Goal: Transaction & Acquisition: Purchase product/service

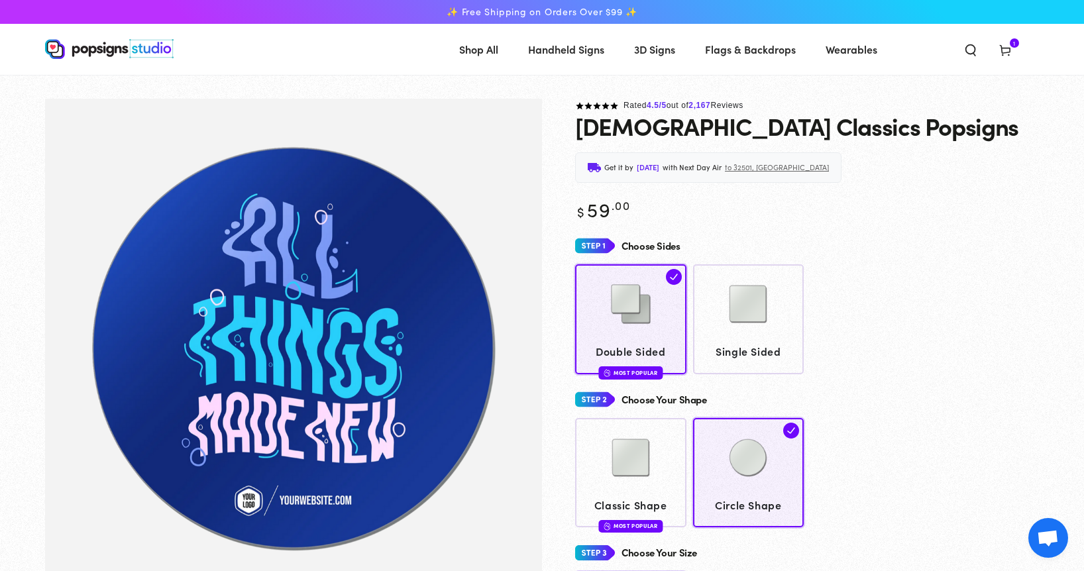
select select "**********"
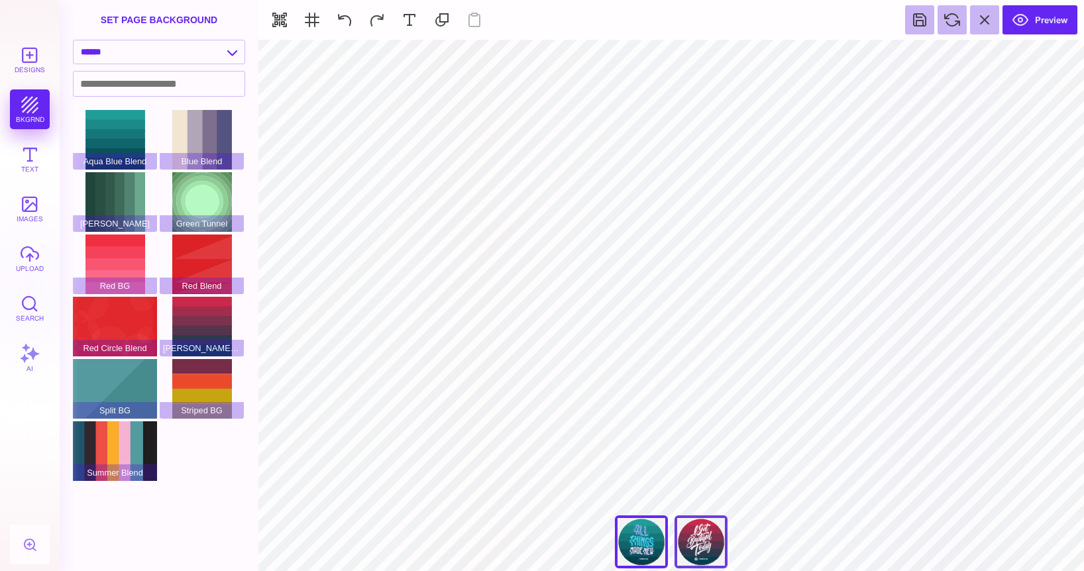
click at [713, 535] on div "I Just Got Baptized" at bounding box center [700, 541] width 53 height 53
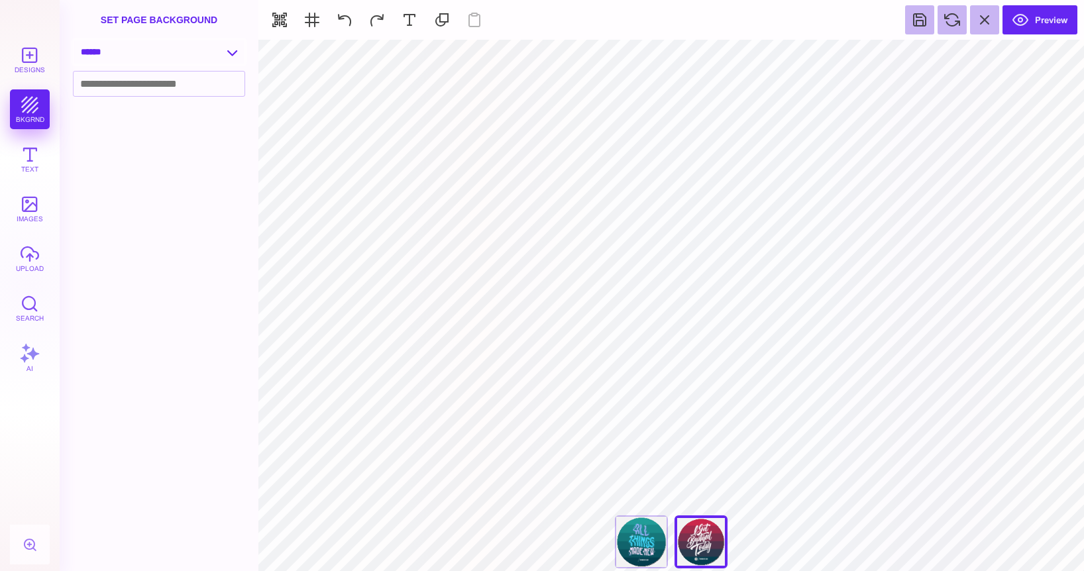
select select "**********"
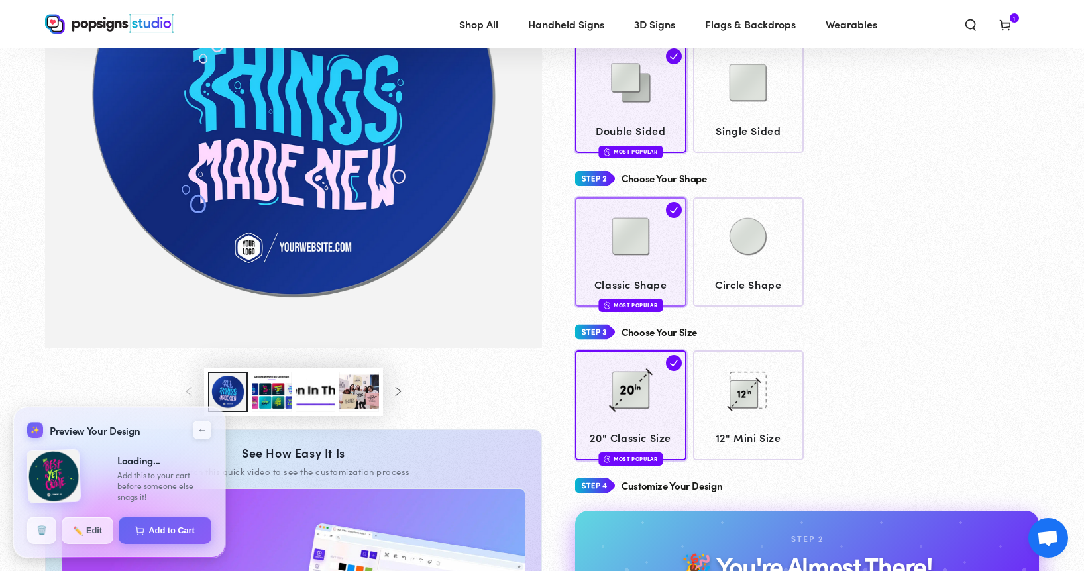
scroll to position [254, 0]
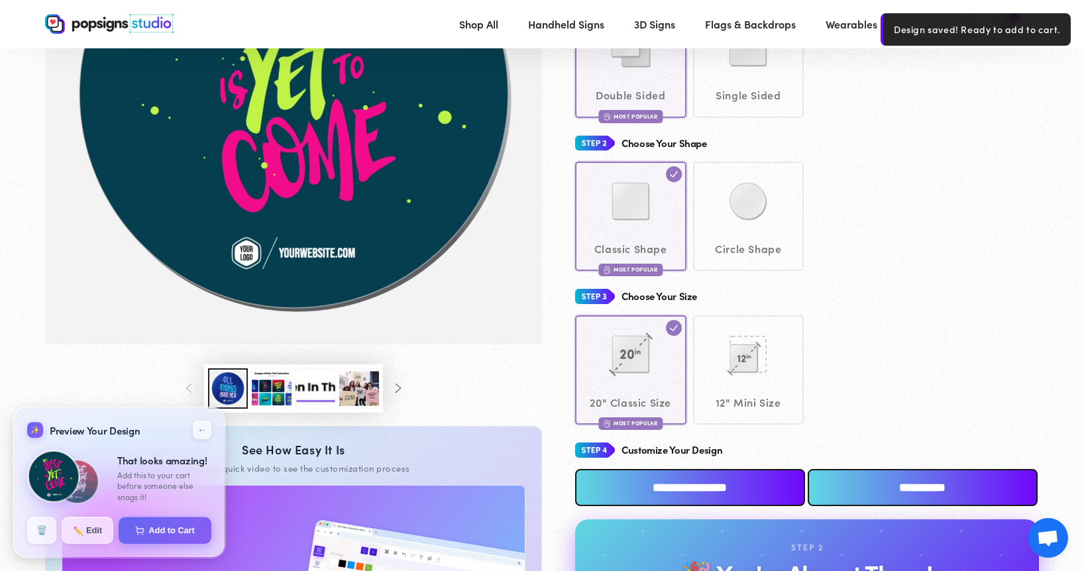
click at [739, 224] on div "Classic Shape Most Popular Circle Shape" at bounding box center [807, 216] width 464 height 109
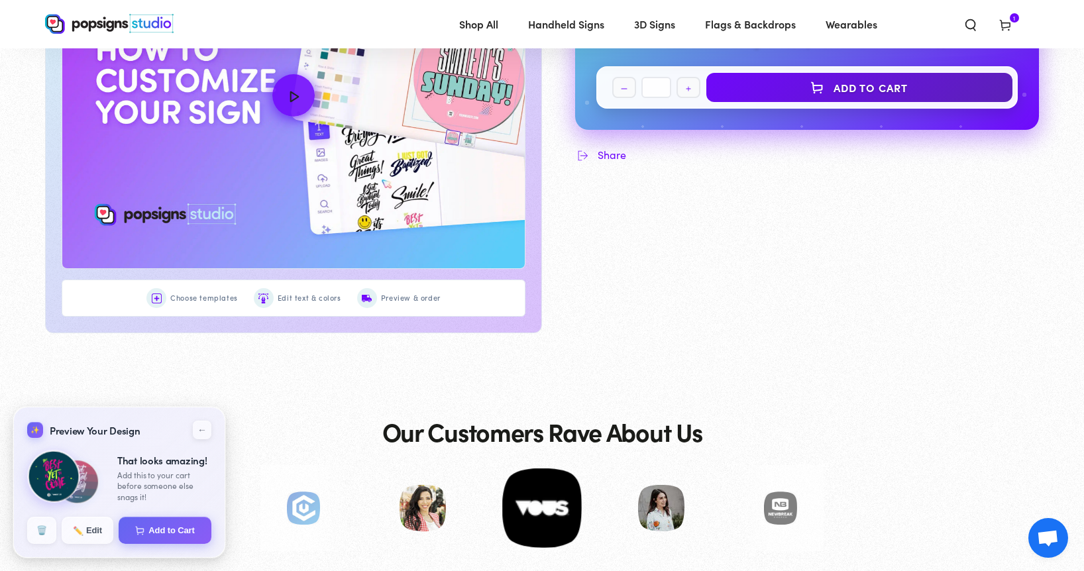
scroll to position [828, 0]
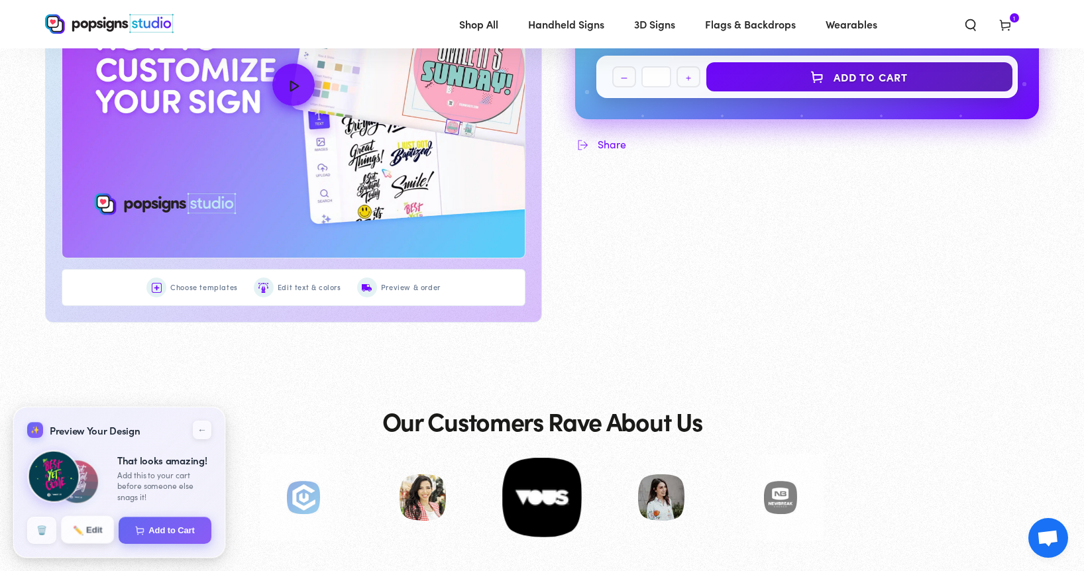
click at [79, 529] on span "✏️" at bounding box center [77, 529] width 9 height 9
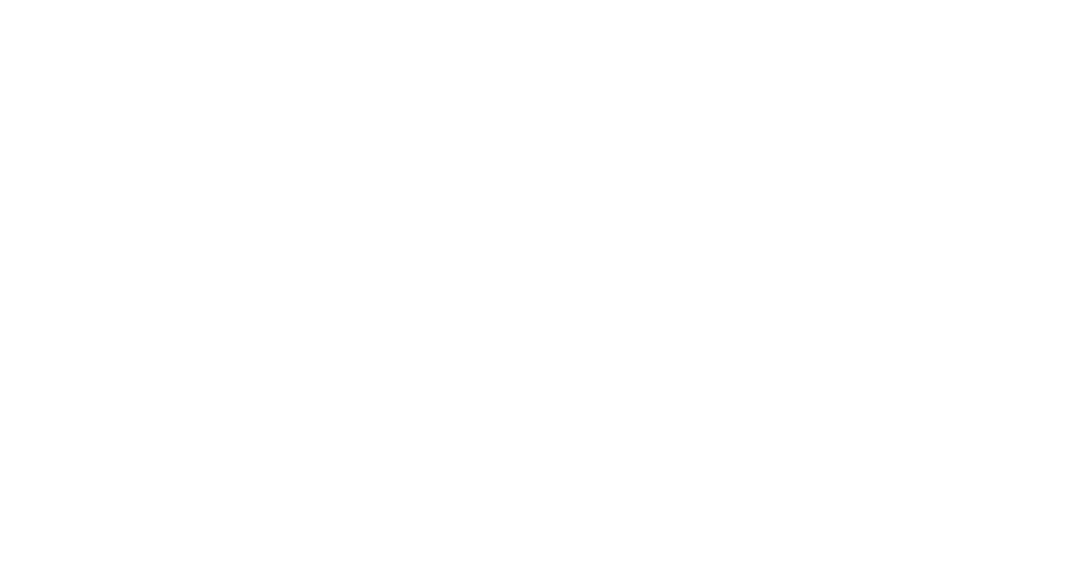
scroll to position [0, 0]
type textarea "An ancient tree with a door leading to a magical world"
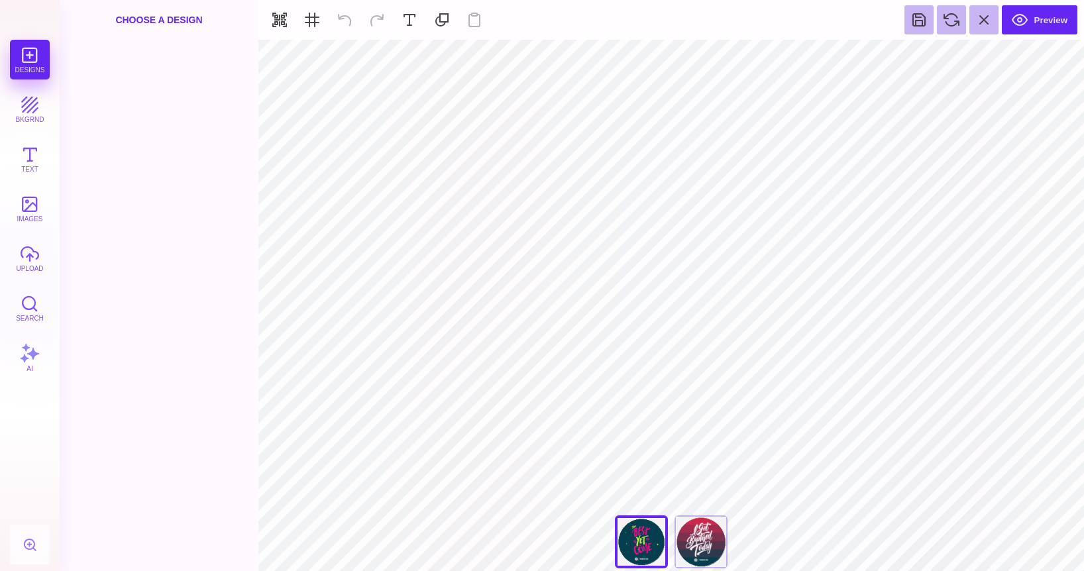
click at [32, 56] on div "Designs bkgrnd Text images upload Search AI" at bounding box center [30, 305] width 60 height 531
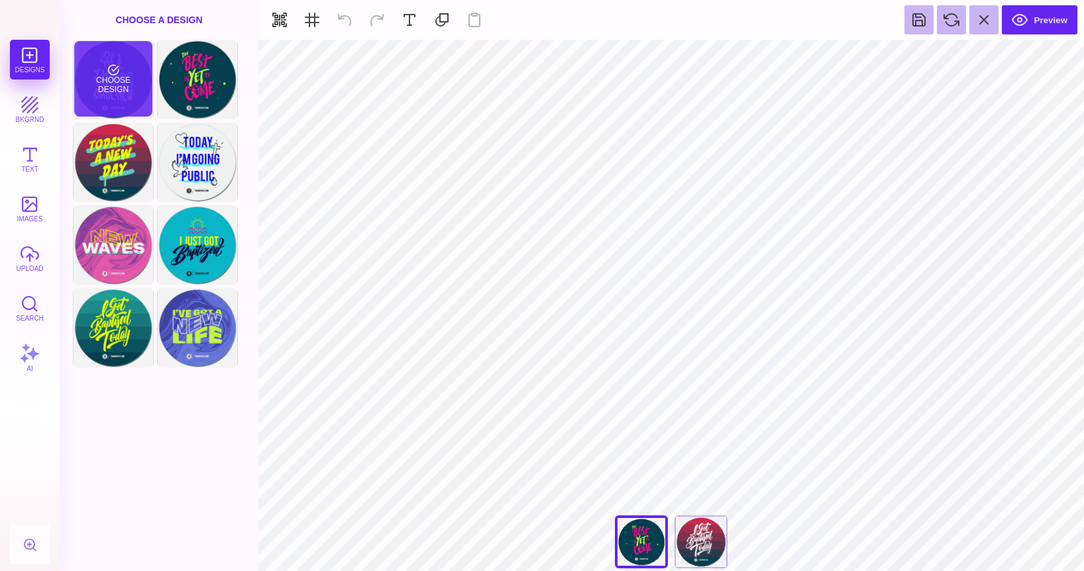
click at [123, 68] on div "Choose Design" at bounding box center [113, 79] width 78 height 76
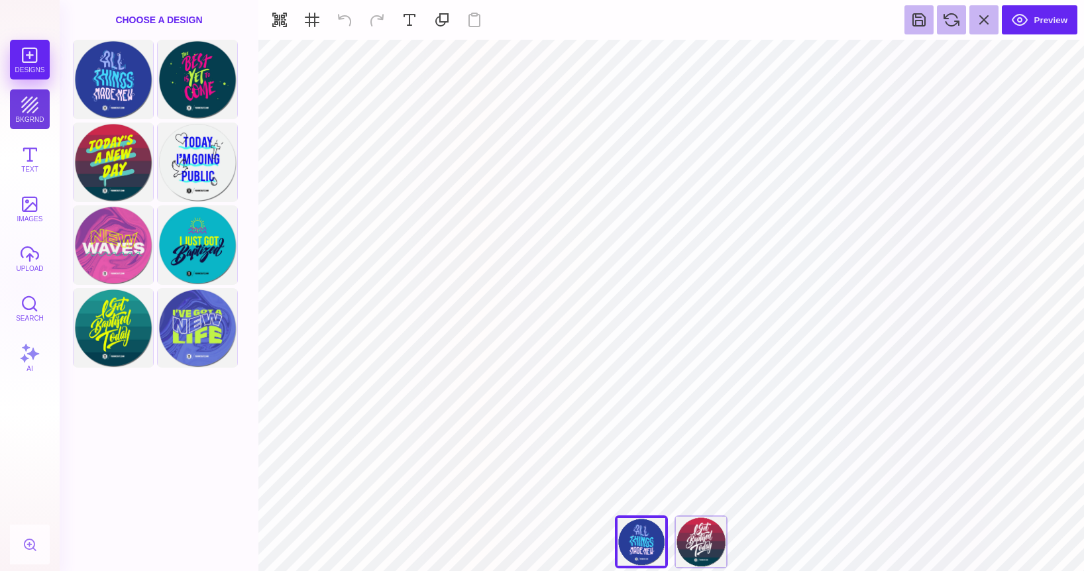
click at [30, 107] on button "bkgrnd" at bounding box center [30, 109] width 40 height 40
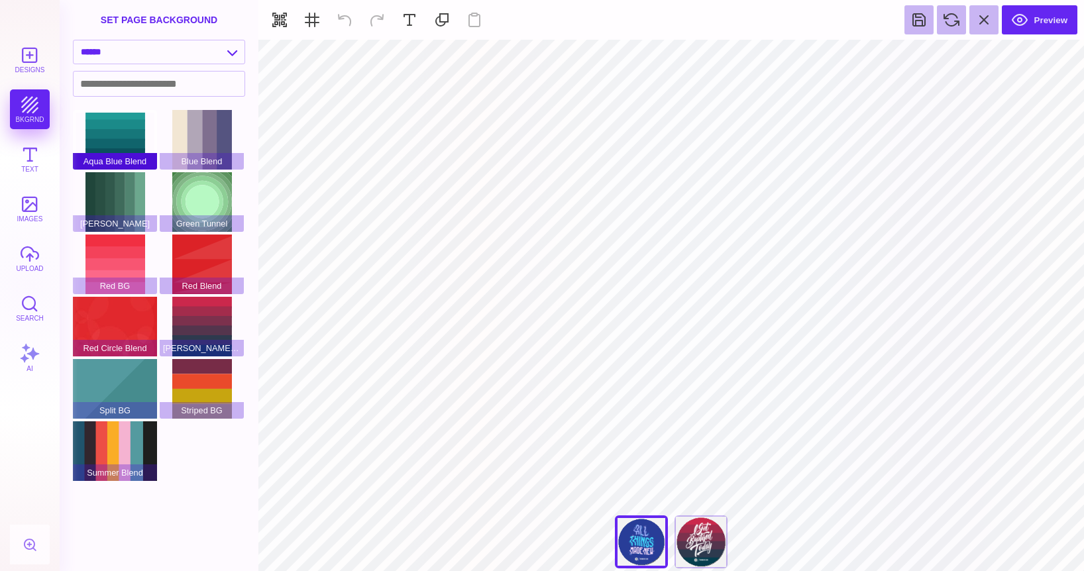
click at [130, 148] on div "Aqua Blue Blend" at bounding box center [115, 140] width 84 height 60
click at [120, 195] on div "[PERSON_NAME]" at bounding box center [115, 202] width 84 height 60
click at [174, 194] on div "Green Tunnel" at bounding box center [202, 202] width 84 height 60
click at [129, 146] on div "Aqua Blue Blend" at bounding box center [115, 140] width 84 height 60
click at [30, 268] on button "upload" at bounding box center [30, 258] width 40 height 40
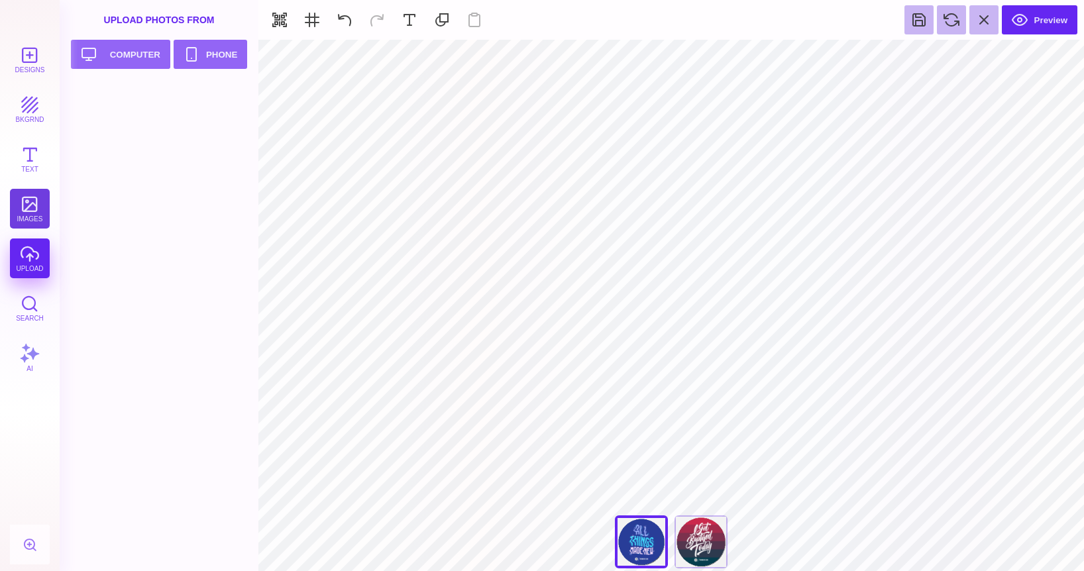
click at [30, 203] on button "images" at bounding box center [30, 209] width 40 height 40
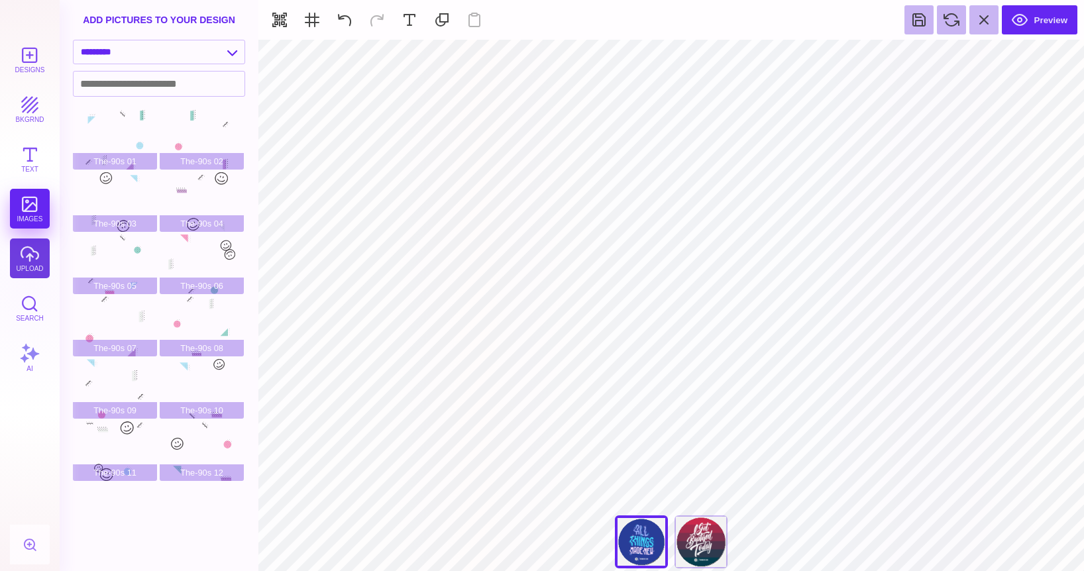
click at [33, 255] on button "upload" at bounding box center [30, 258] width 40 height 40
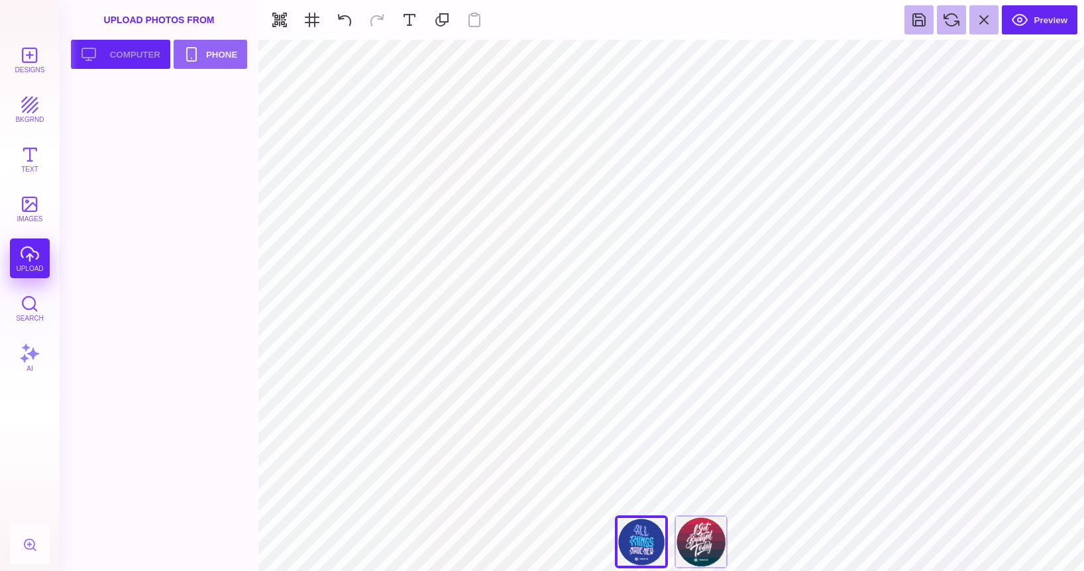
click at [150, 60] on button "Upload your artwork Computer" at bounding box center [120, 54] width 99 height 29
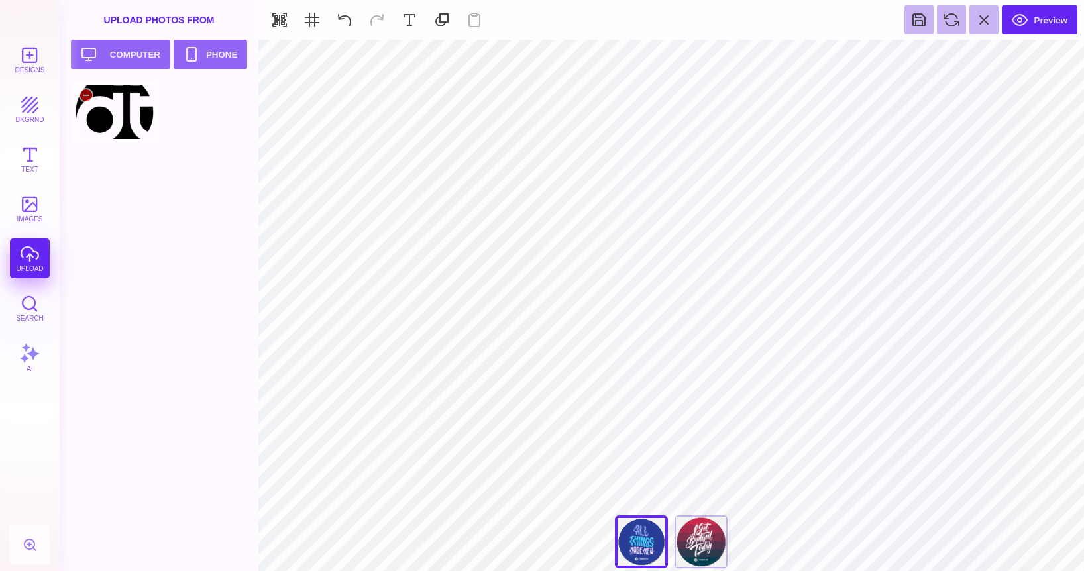
click at [103, 106] on div at bounding box center [115, 112] width 84 height 60
type input "#000000"
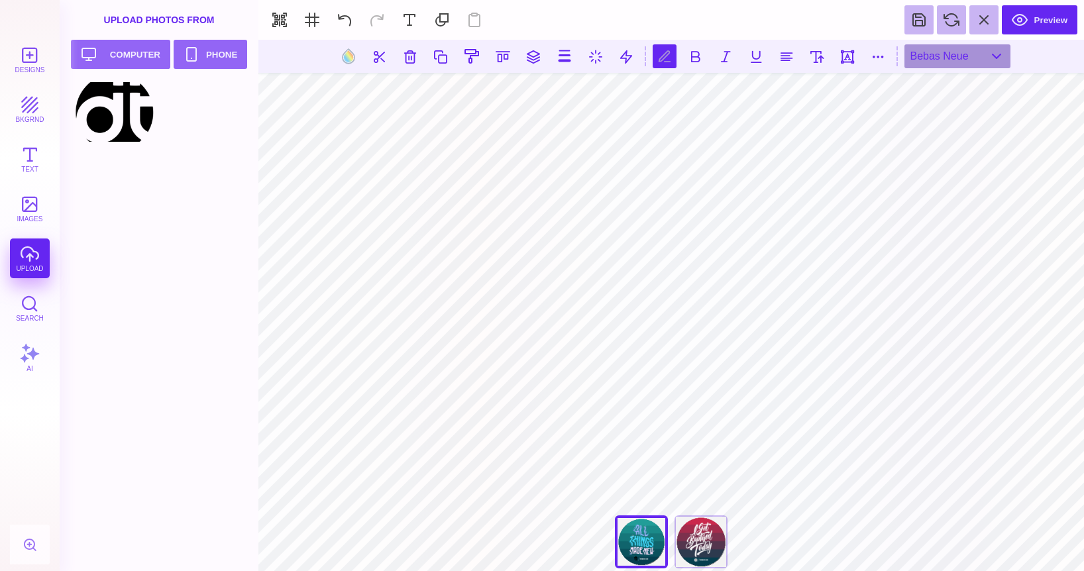
type textarea "*"
type textarea "**********"
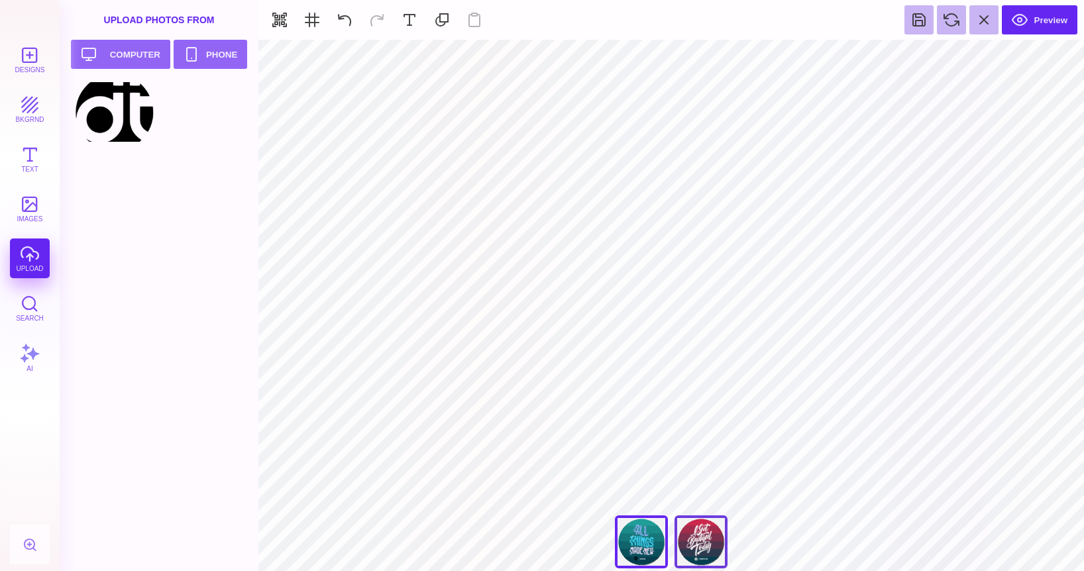
click at [709, 538] on div "I Just Got Baptized" at bounding box center [700, 541] width 53 height 53
click at [40, 195] on button "images" at bounding box center [30, 209] width 40 height 40
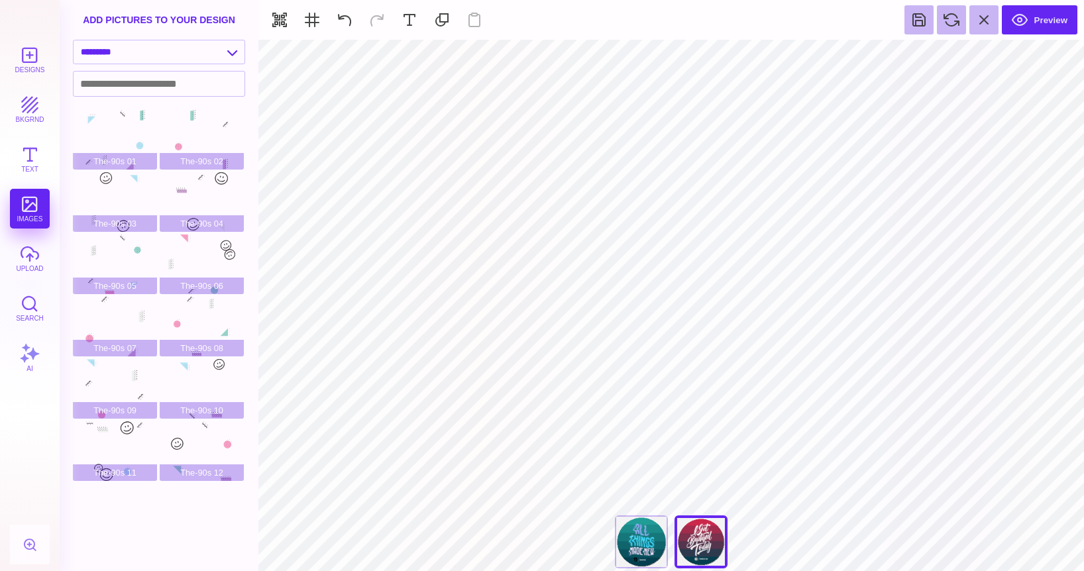
click at [35, 38] on section "Designs bkgrnd Text images upload Search AI" at bounding box center [30, 285] width 60 height 571
click at [130, 64] on div "**********" at bounding box center [159, 52] width 172 height 25
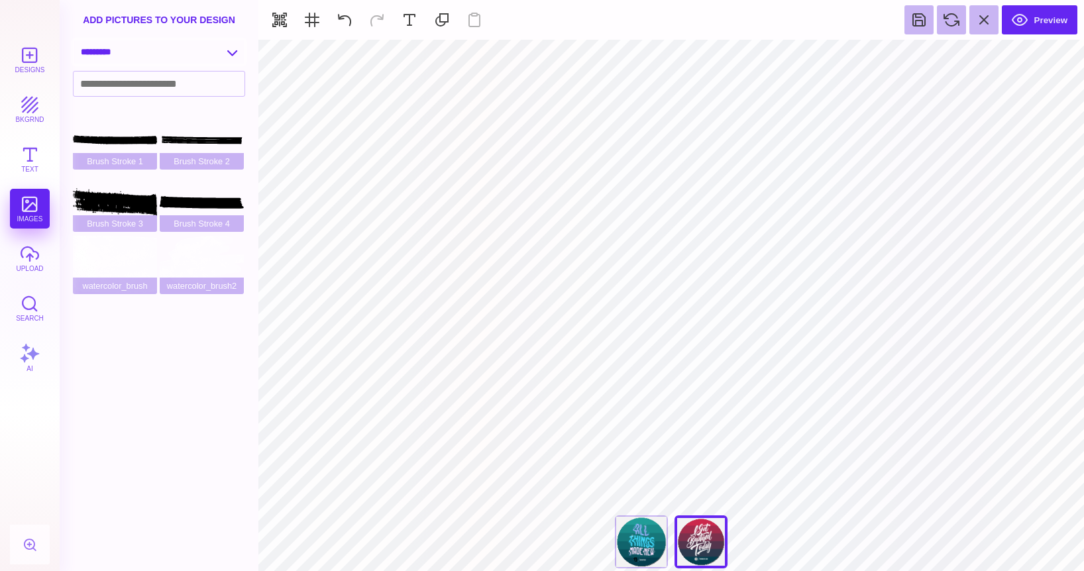
select select "**********"
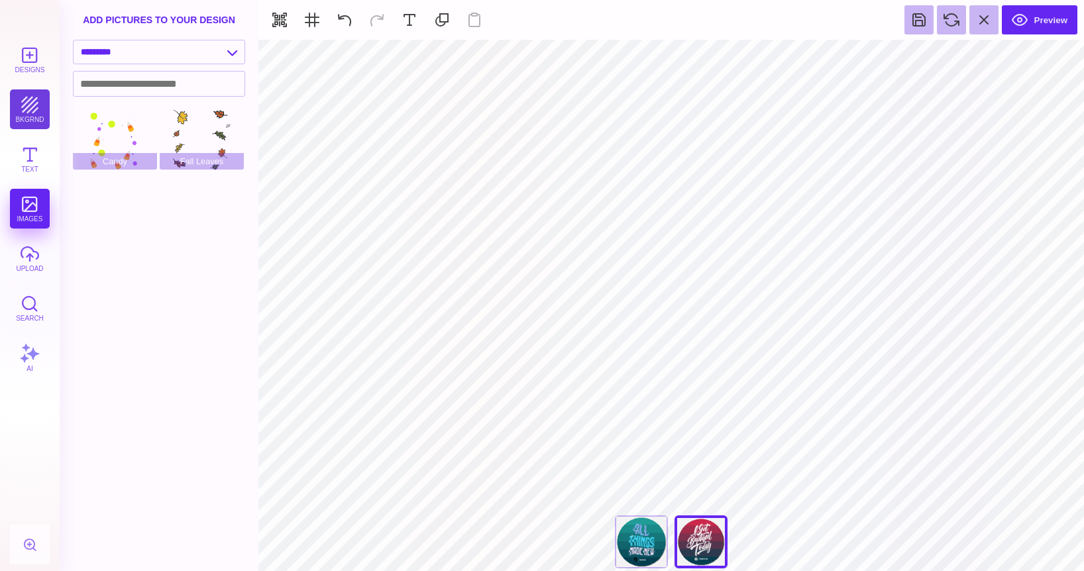
click at [32, 110] on button "bkgrnd" at bounding box center [30, 109] width 40 height 40
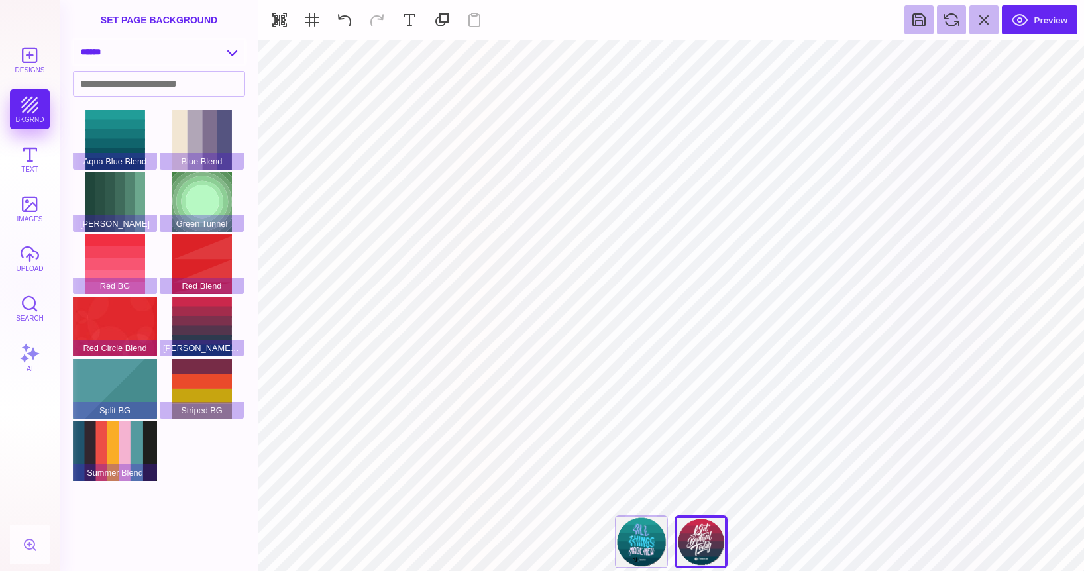
select select "**********"
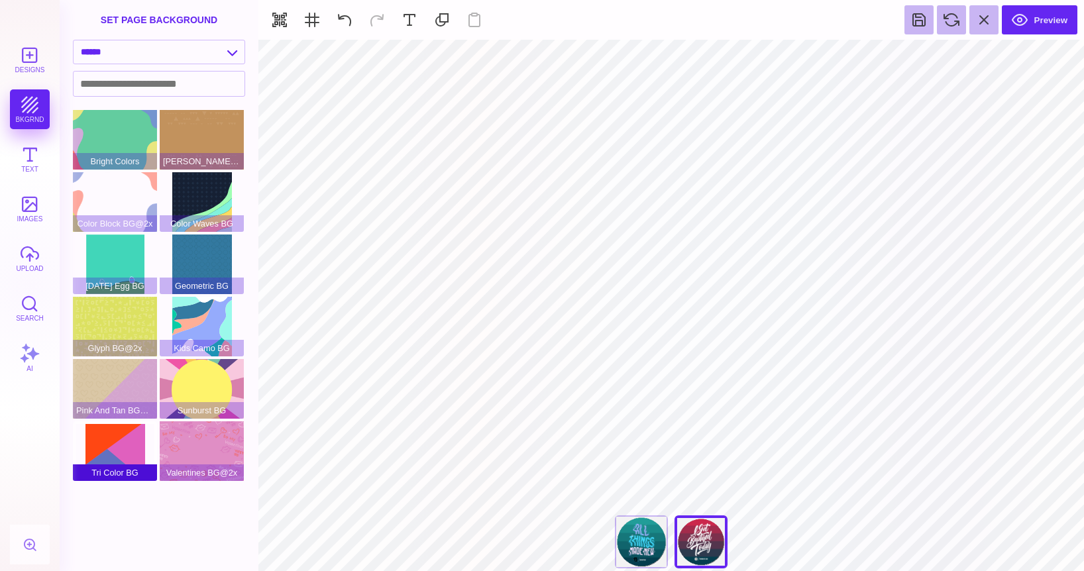
click at [84, 438] on div "Tri Color BG" at bounding box center [115, 451] width 84 height 60
click at [30, 207] on button "images" at bounding box center [30, 209] width 40 height 40
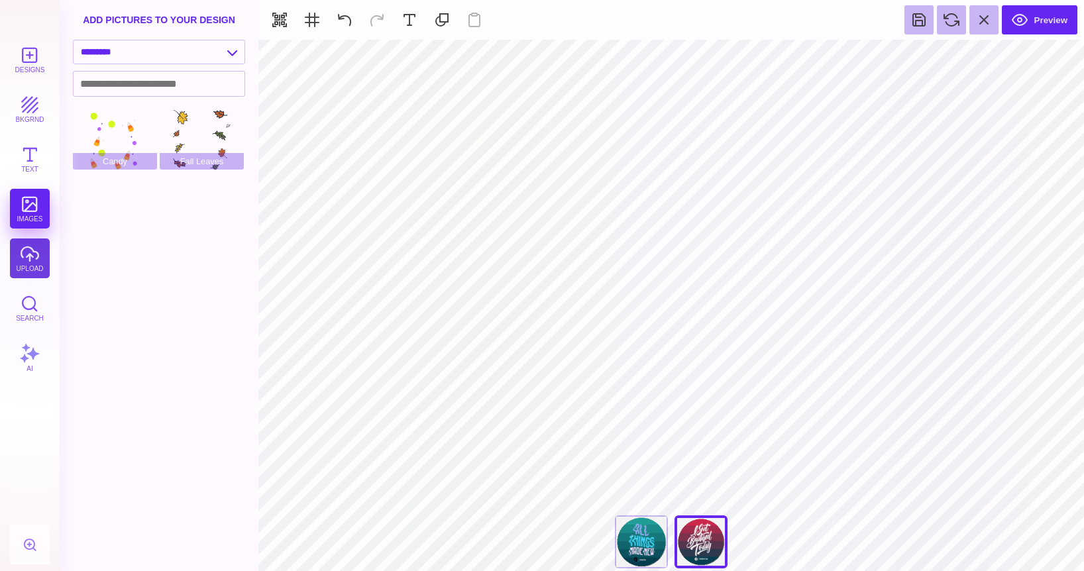
click at [16, 264] on button "upload" at bounding box center [30, 258] width 40 height 40
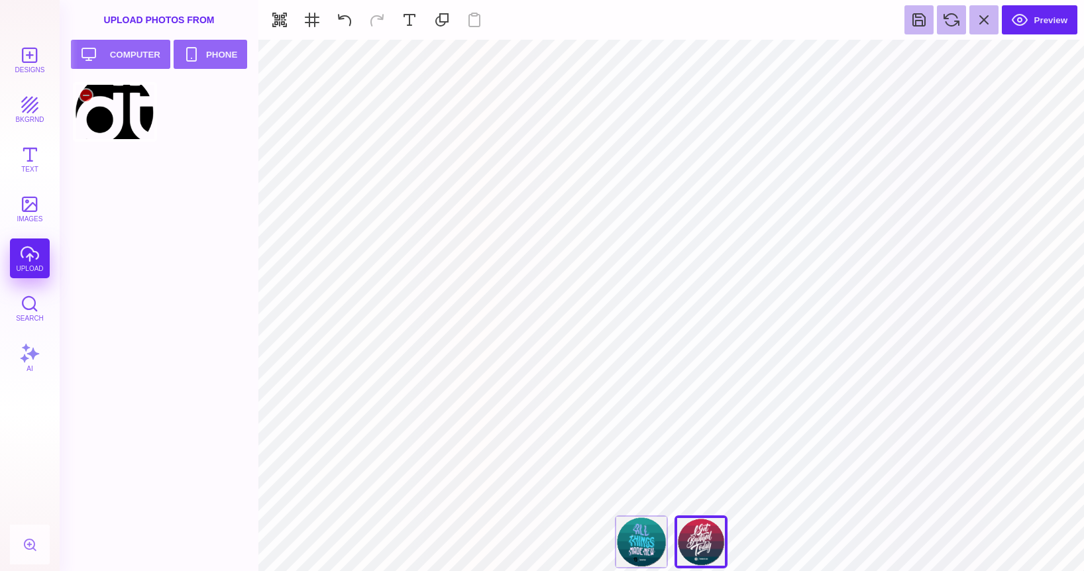
click at [112, 114] on div at bounding box center [115, 112] width 84 height 60
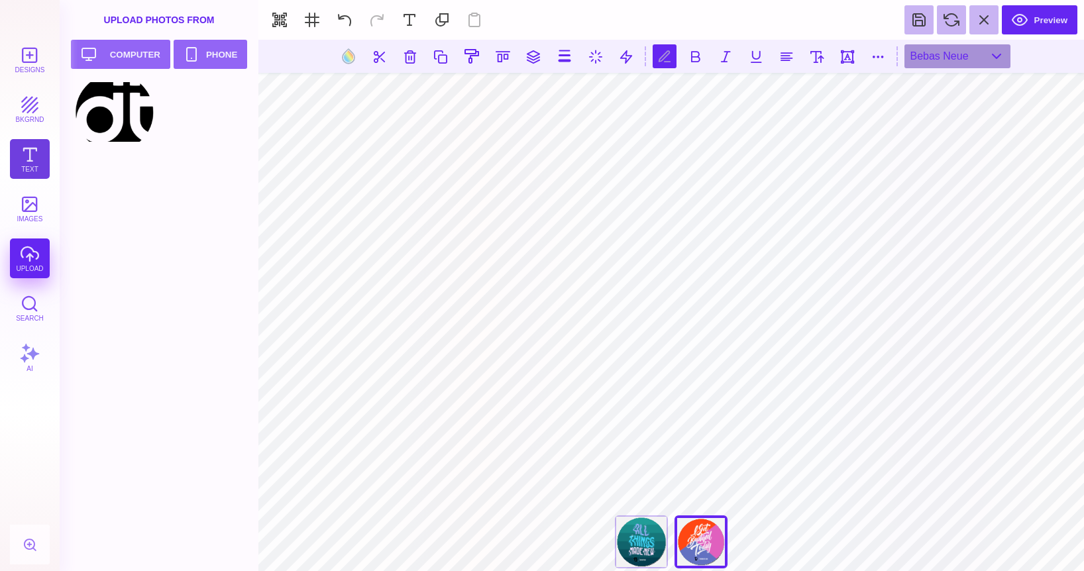
type textarea "**********"
click at [45, 165] on button "Text" at bounding box center [30, 159] width 40 height 40
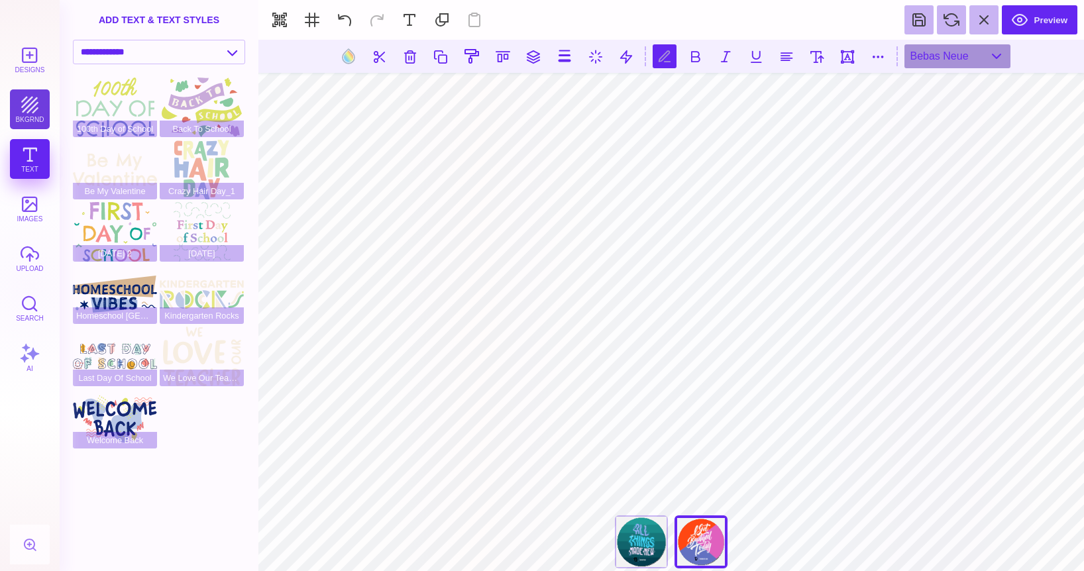
click at [42, 110] on button "bkgrnd" at bounding box center [30, 109] width 40 height 40
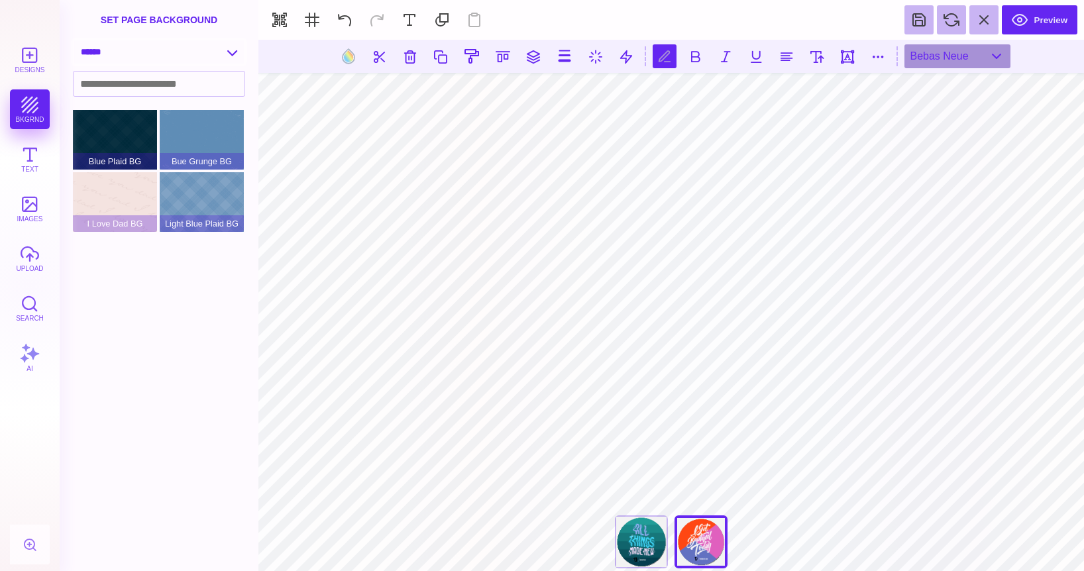
select select "**********"
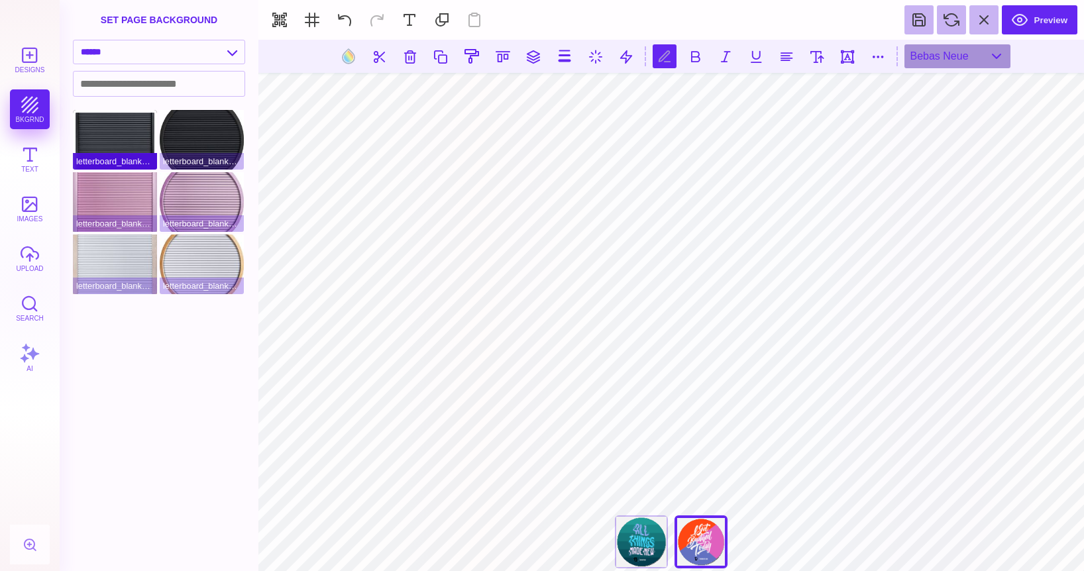
click at [121, 154] on span "letterboard_blank_black" at bounding box center [115, 161] width 84 height 17
click at [123, 144] on div "letterboard_blank_black" at bounding box center [115, 140] width 84 height 60
type input "#FFFFFF"
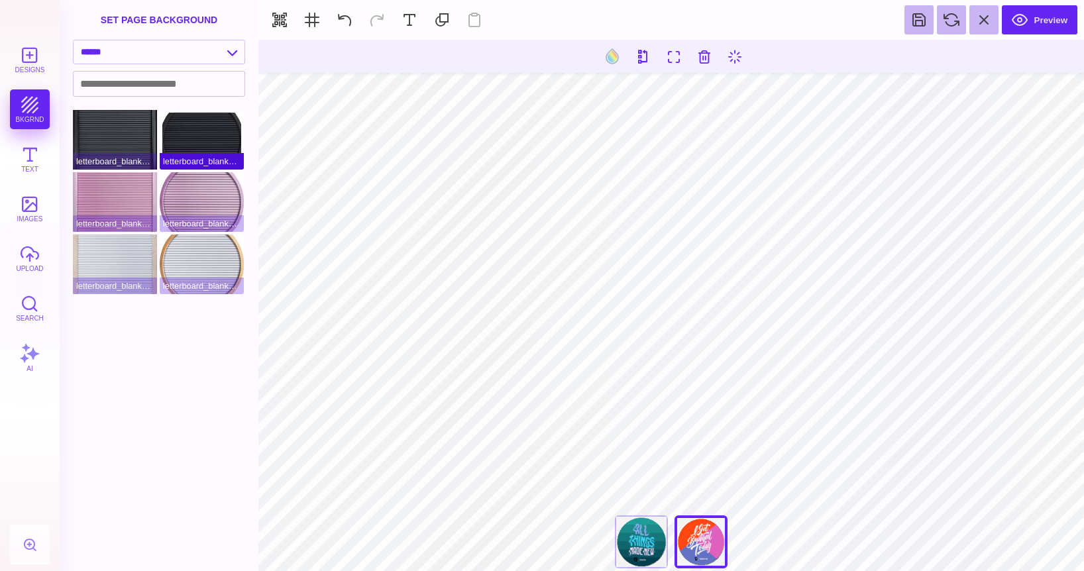
click at [177, 141] on div "letterboard_blank_black_circle" at bounding box center [202, 140] width 84 height 60
click at [184, 144] on div "letterboard_blank_black_circle" at bounding box center [202, 140] width 84 height 60
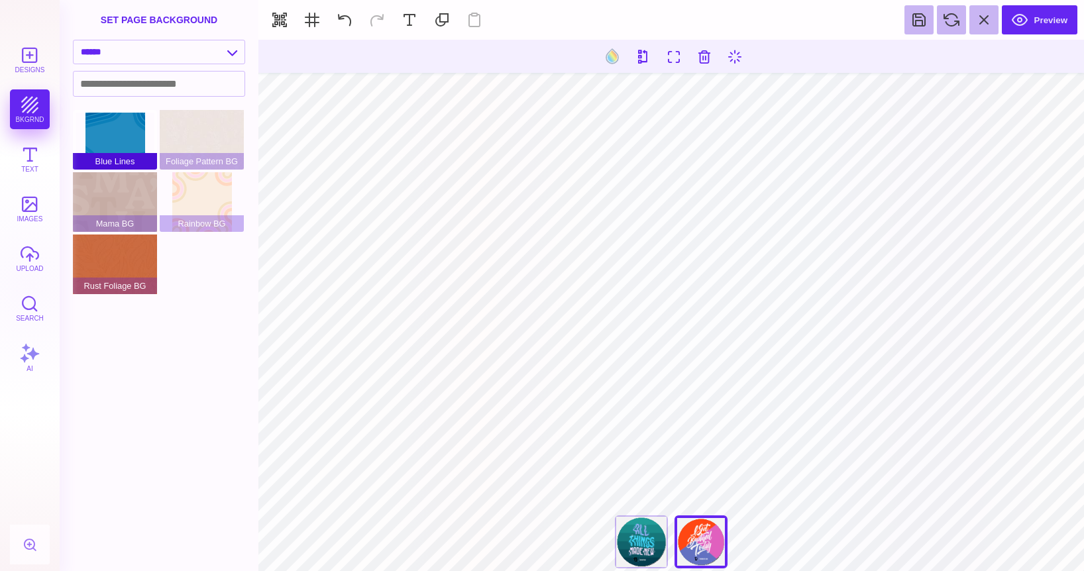
click at [107, 156] on span "Blue Lines" at bounding box center [115, 161] width 84 height 17
click at [116, 137] on div "Blue Lines" at bounding box center [115, 140] width 84 height 60
click at [177, 65] on div "**********" at bounding box center [159, 55] width 199 height 31
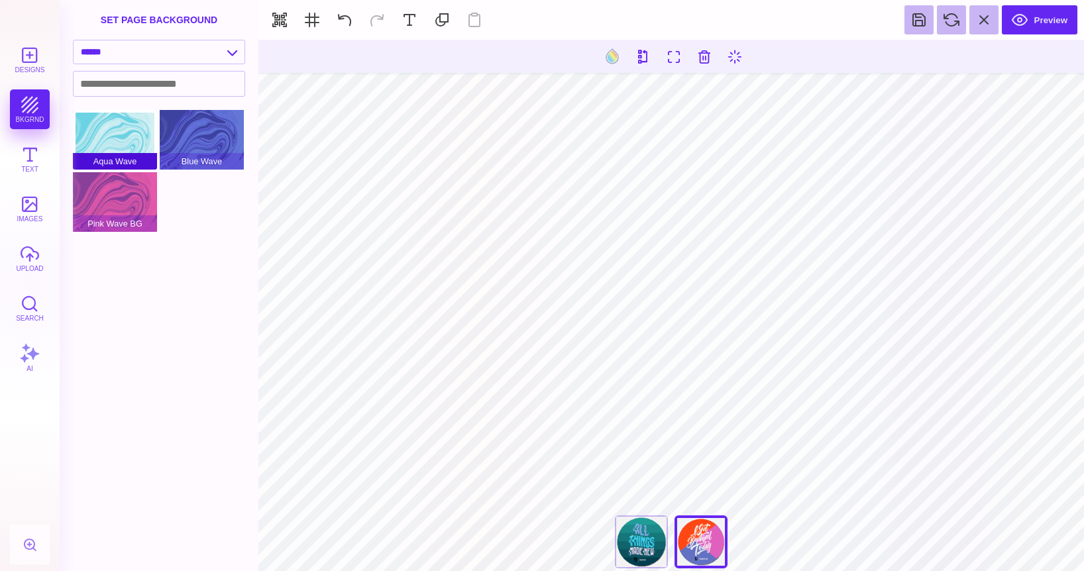
click at [123, 147] on div "Aqua Wave" at bounding box center [115, 140] width 84 height 60
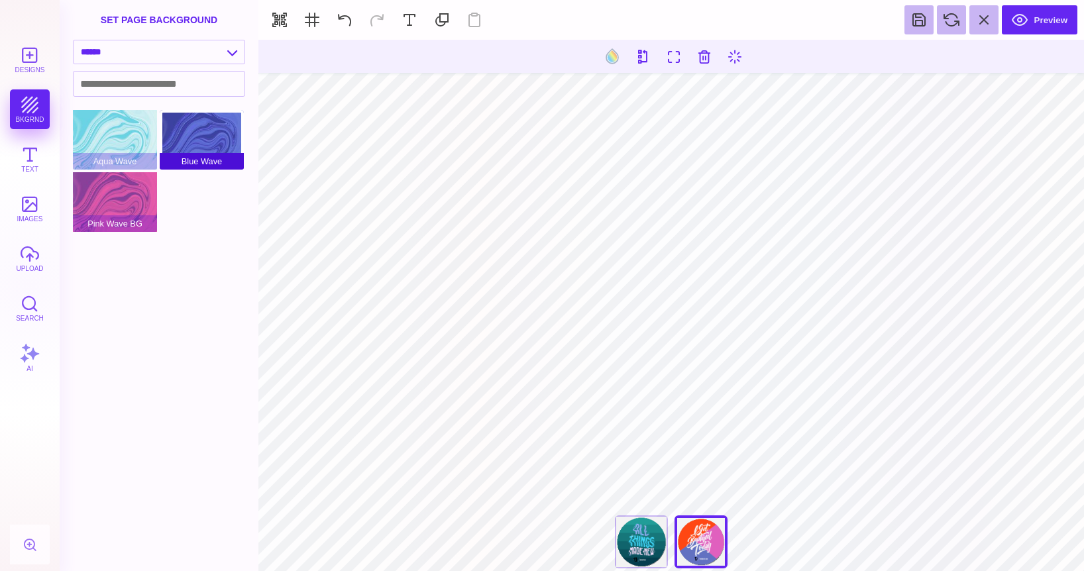
click at [196, 146] on div "Blue Wave" at bounding box center [202, 140] width 84 height 60
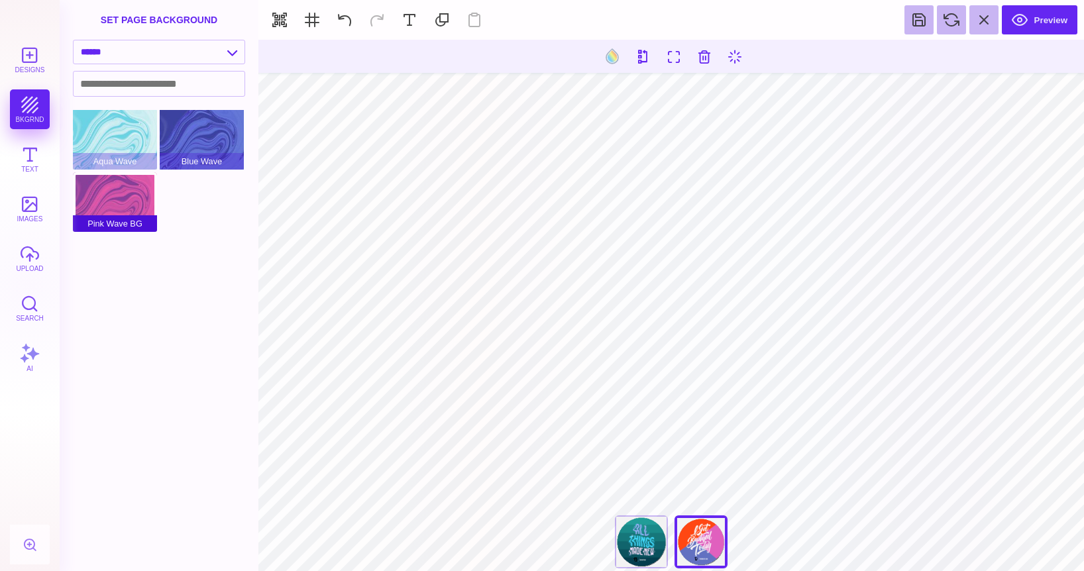
click at [111, 213] on div "Pink Wave BG" at bounding box center [115, 202] width 84 height 60
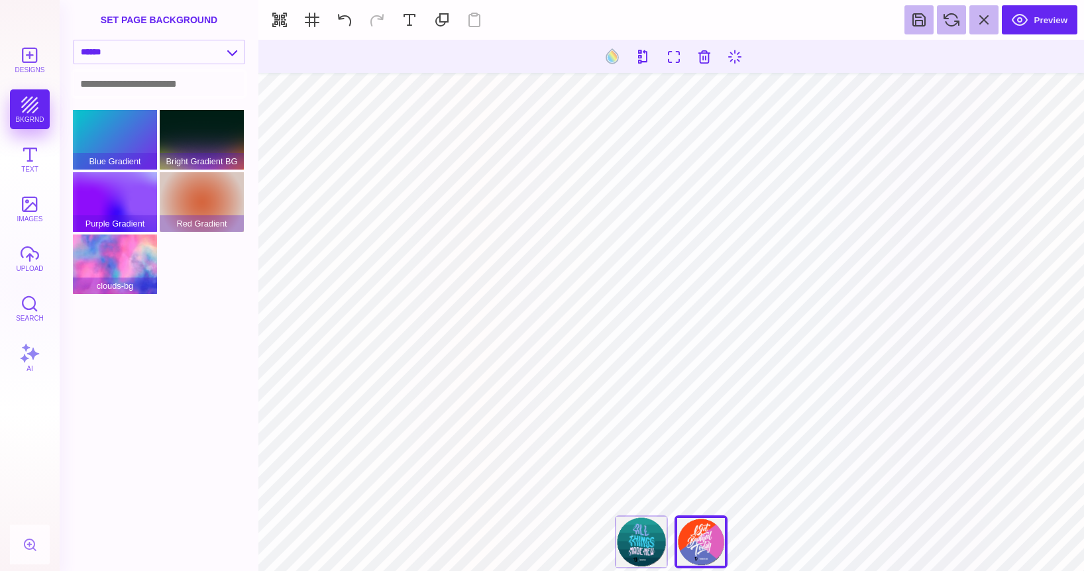
click at [144, 79] on input at bounding box center [159, 84] width 171 height 25
click at [126, 130] on div "Blue Gradient" at bounding box center [115, 140] width 84 height 60
click at [116, 194] on div "Purple Gradient" at bounding box center [115, 202] width 84 height 60
click at [194, 202] on div "Red Gradient" at bounding box center [202, 202] width 84 height 60
click at [111, 268] on div "clouds-bg" at bounding box center [115, 264] width 84 height 60
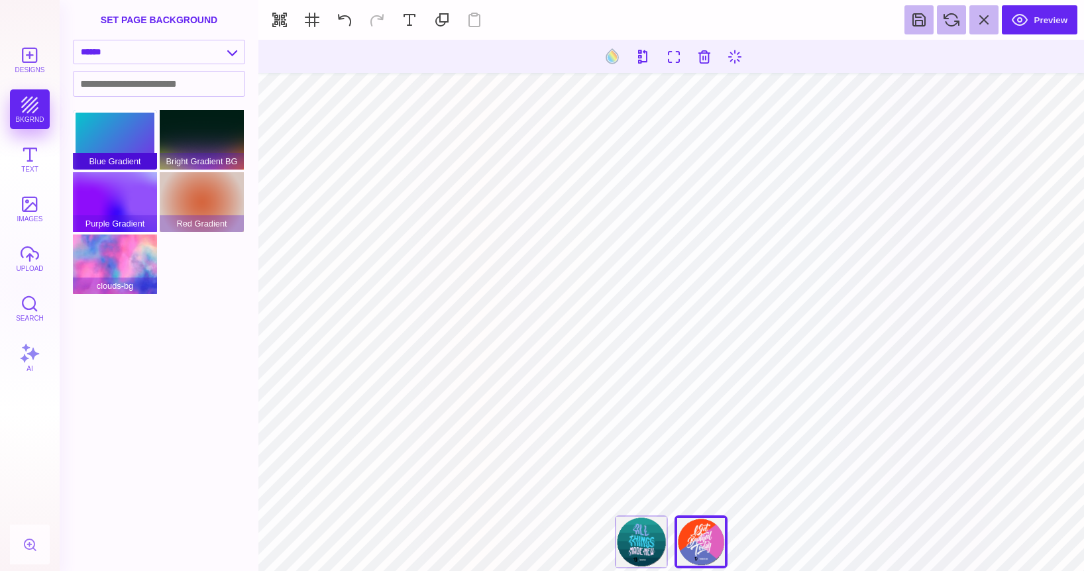
click at [120, 131] on div "Blue Gradient" at bounding box center [115, 140] width 84 height 60
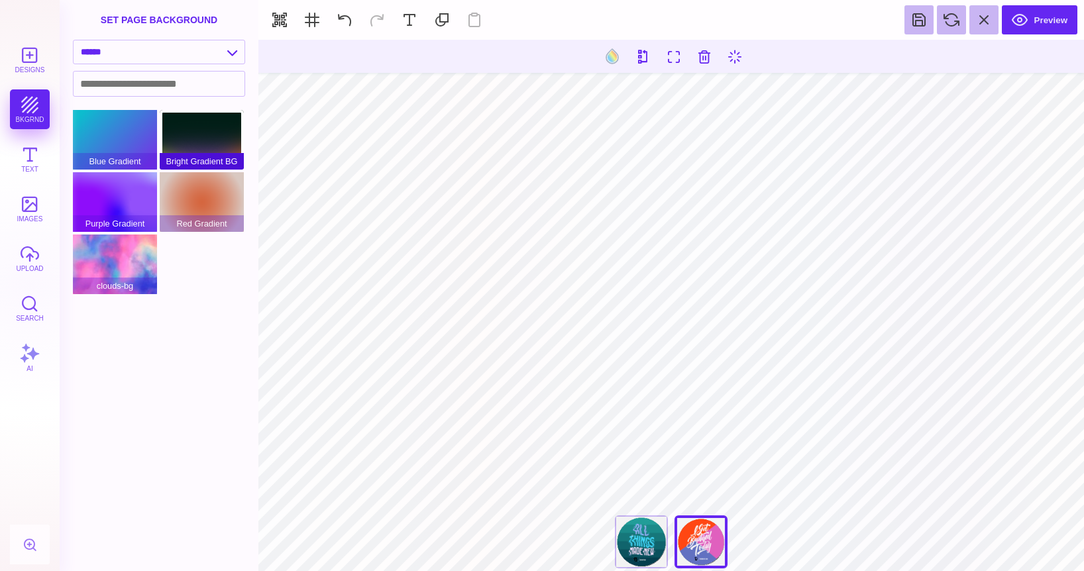
click at [195, 134] on div "Bright Gradient BG" at bounding box center [202, 140] width 84 height 60
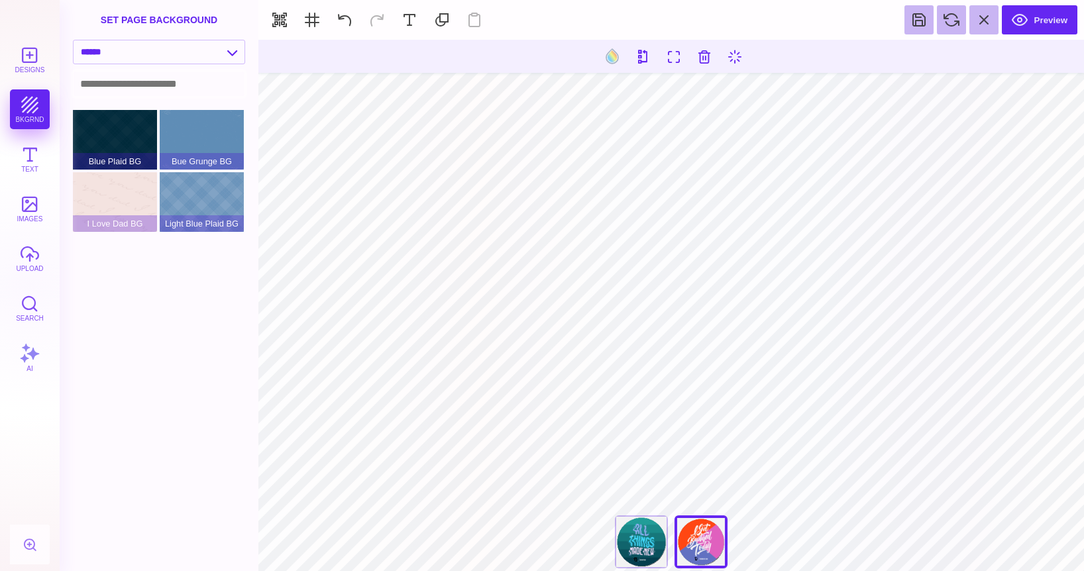
click at [191, 78] on input at bounding box center [159, 84] width 171 height 25
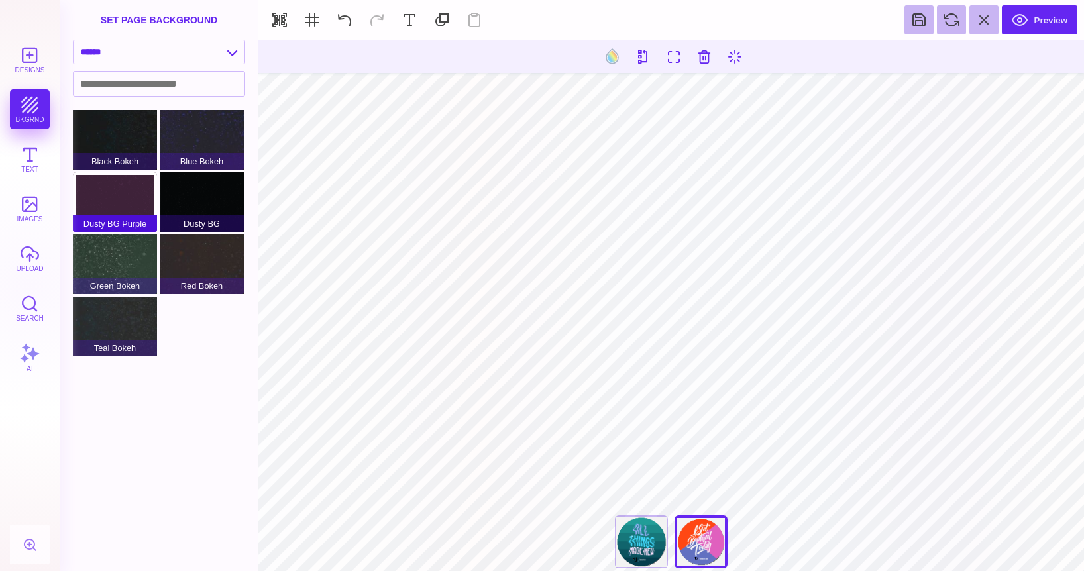
click at [110, 220] on span "Dusty BG Purple" at bounding box center [115, 223] width 84 height 17
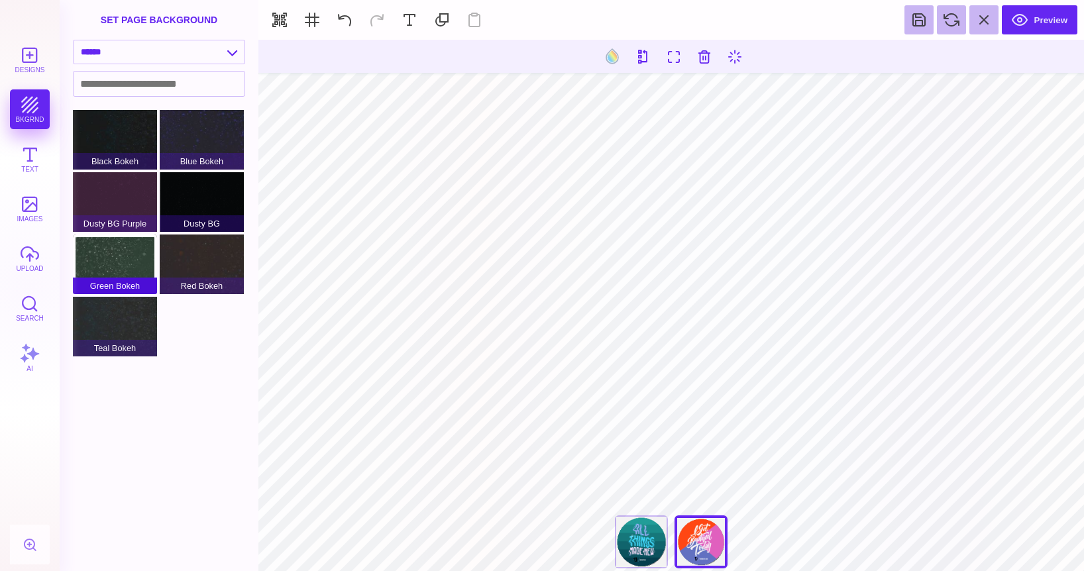
click at [108, 254] on div "Green Bokeh" at bounding box center [115, 264] width 84 height 60
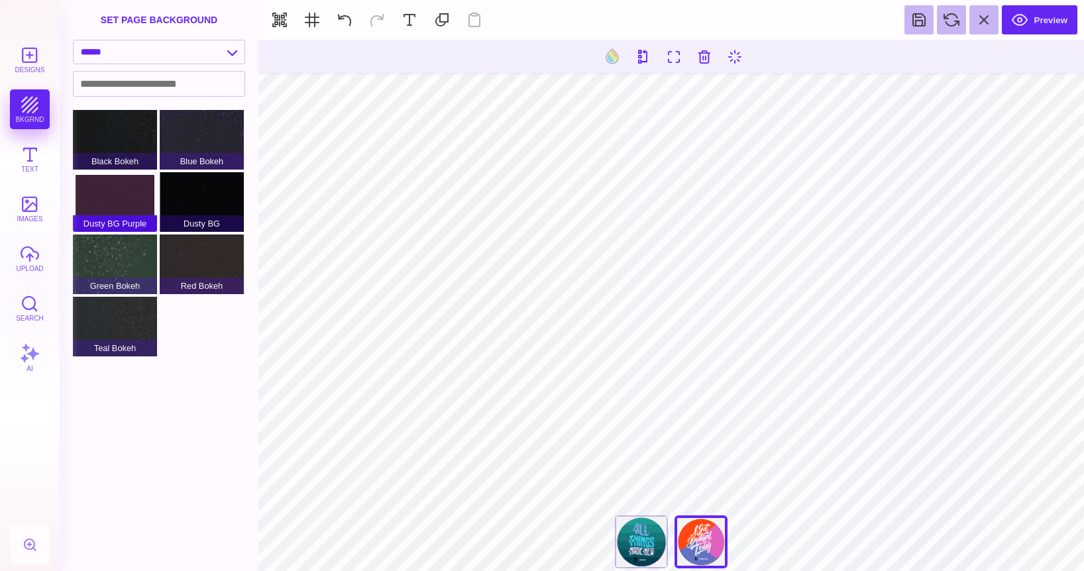
click at [118, 219] on span "Dusty BG Purple" at bounding box center [115, 223] width 84 height 17
click at [119, 194] on div "Dusty BG Purple" at bounding box center [115, 202] width 84 height 60
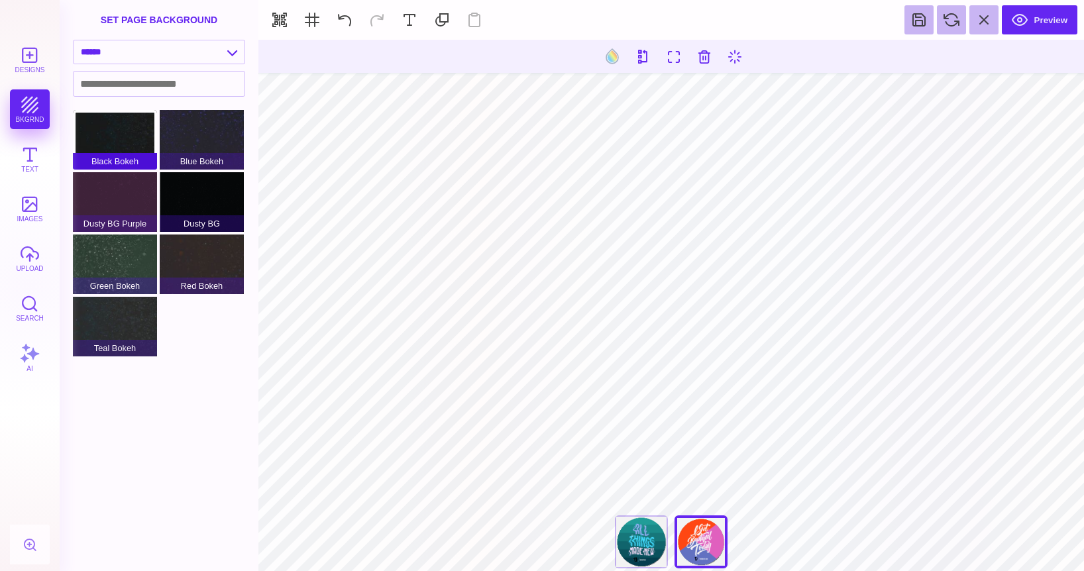
click at [119, 147] on div "Black Bokeh" at bounding box center [115, 140] width 84 height 60
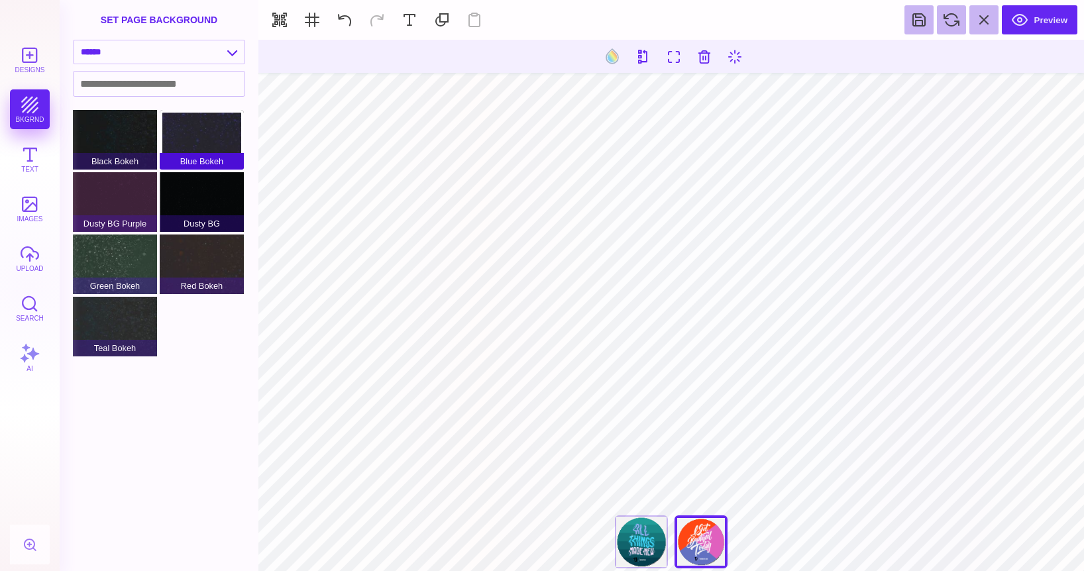
click at [203, 138] on div "Blue Bokeh" at bounding box center [202, 140] width 84 height 60
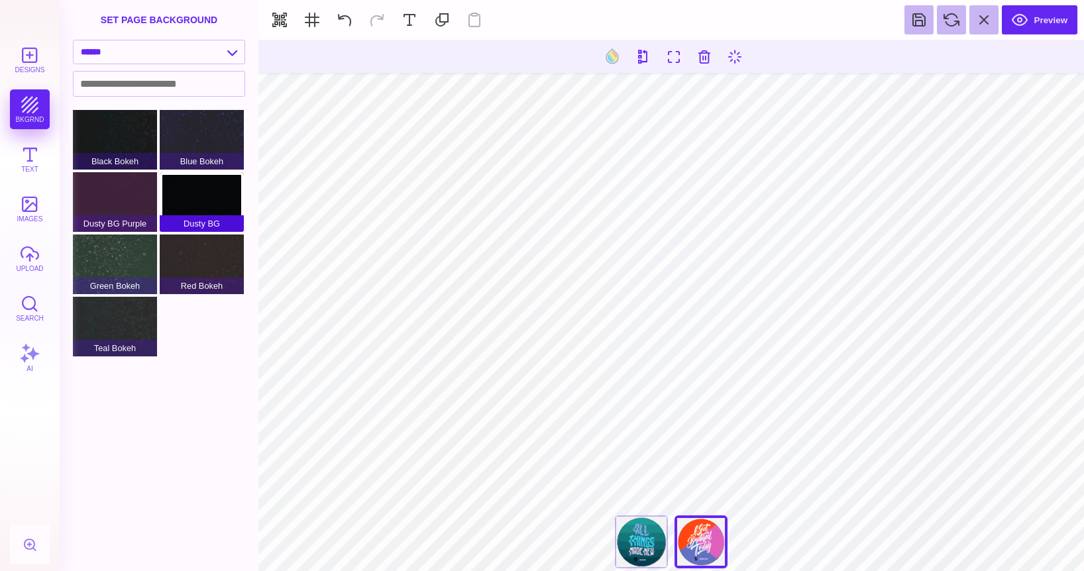
click at [199, 193] on div "Dusty BG" at bounding box center [202, 202] width 84 height 60
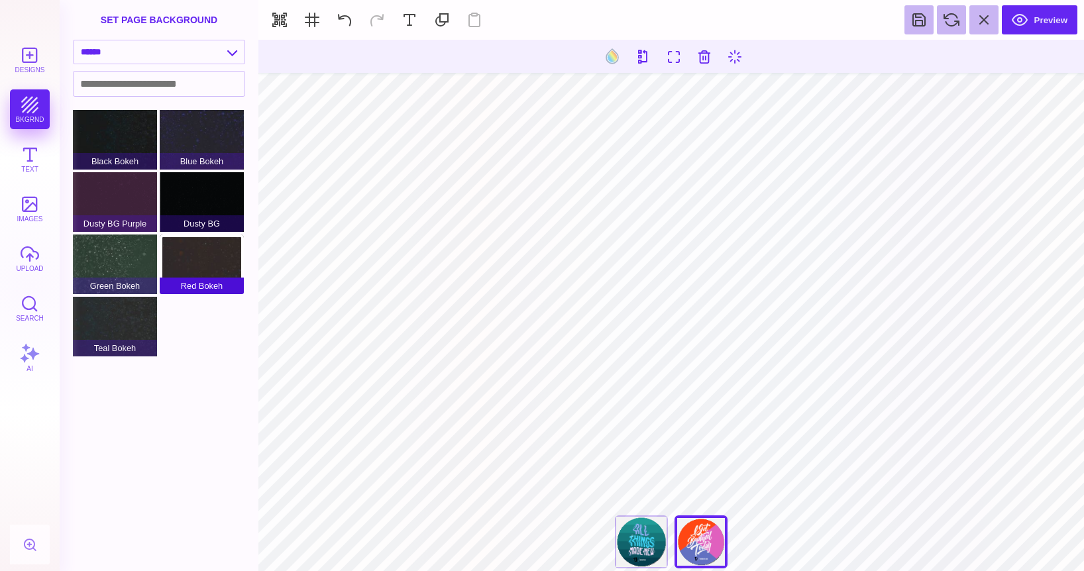
click at [201, 251] on div "Red Bokeh" at bounding box center [202, 264] width 84 height 60
select select "**********"
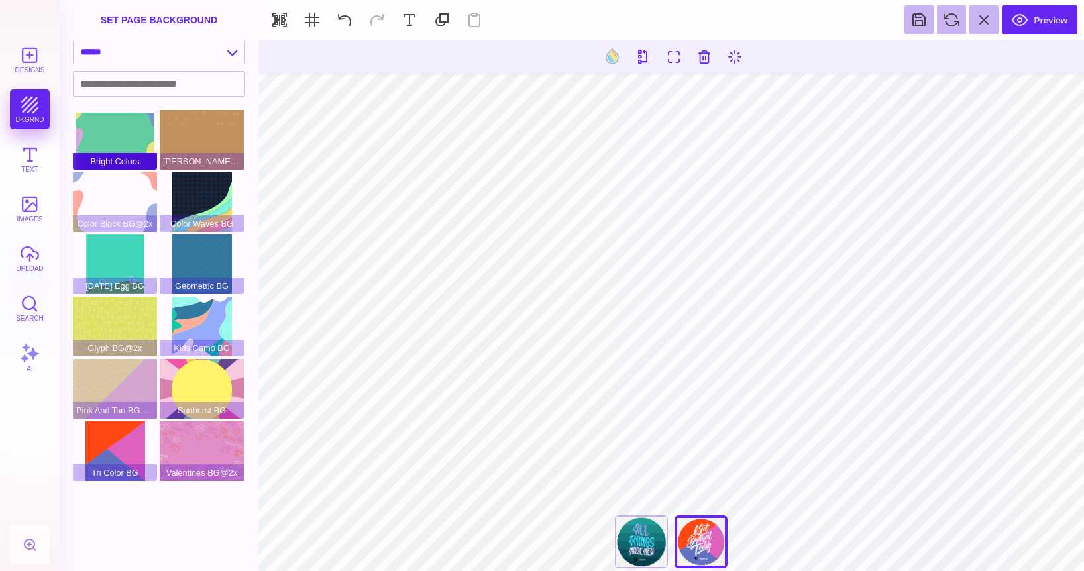
click at [127, 149] on div "Bright Colors" at bounding box center [115, 140] width 84 height 60
type input "#F9F8F9"
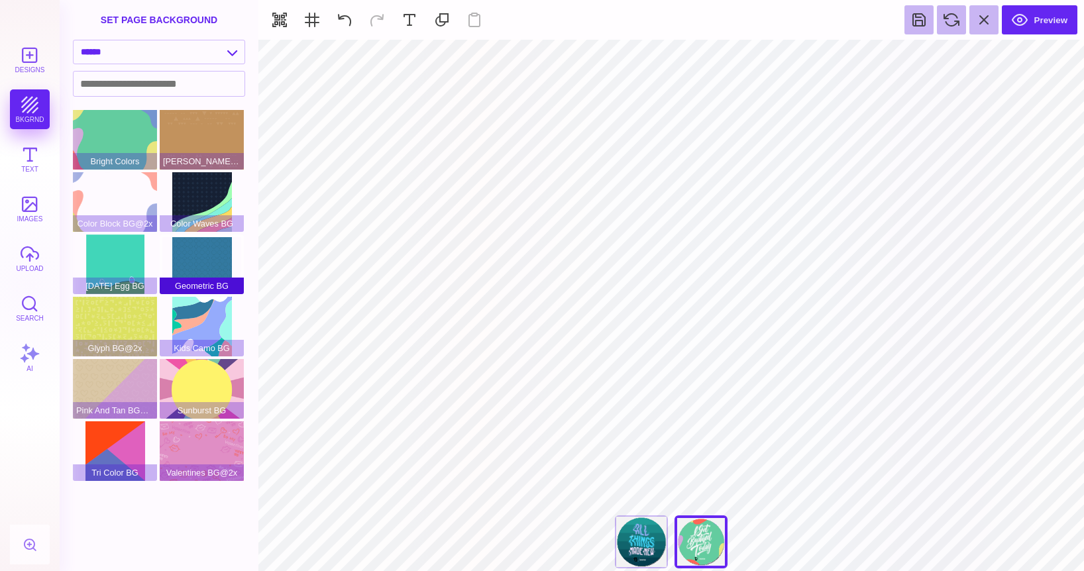
click at [203, 269] on div "Geometric BG" at bounding box center [202, 264] width 84 height 60
click at [176, 317] on div "Kids Camo BG" at bounding box center [202, 327] width 84 height 60
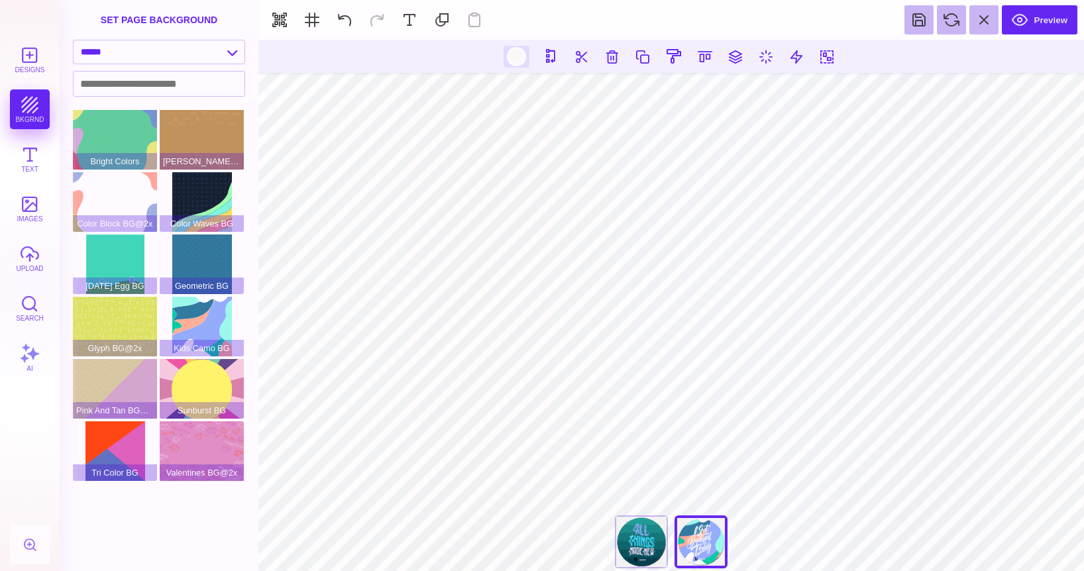
click at [513, 60] on div at bounding box center [516, 56] width 17 height 17
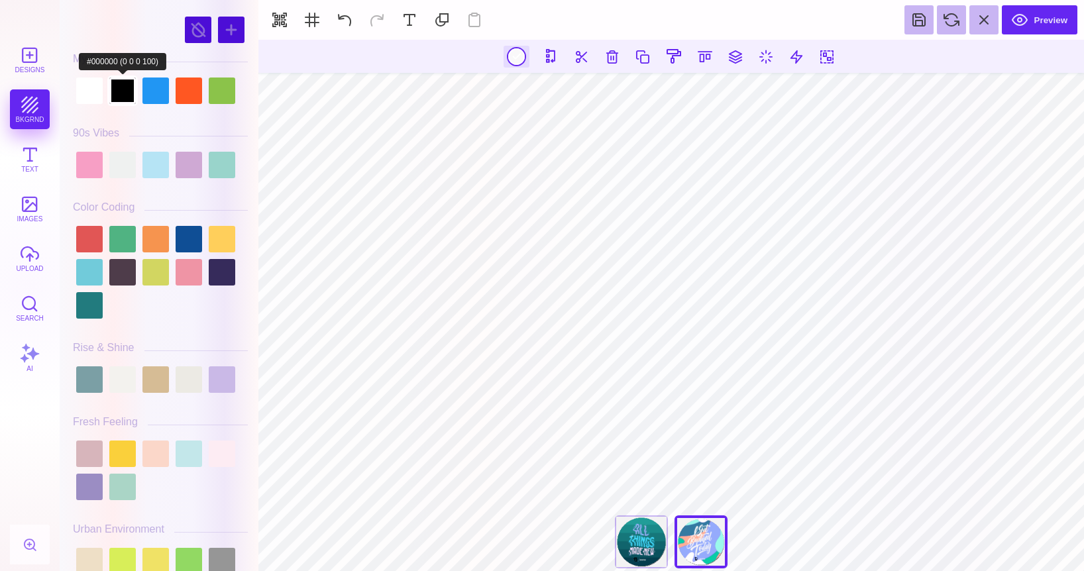
click at [123, 92] on div at bounding box center [122, 91] width 26 height 26
type input "#000000"
click at [30, 75] on button "Designs" at bounding box center [30, 60] width 40 height 40
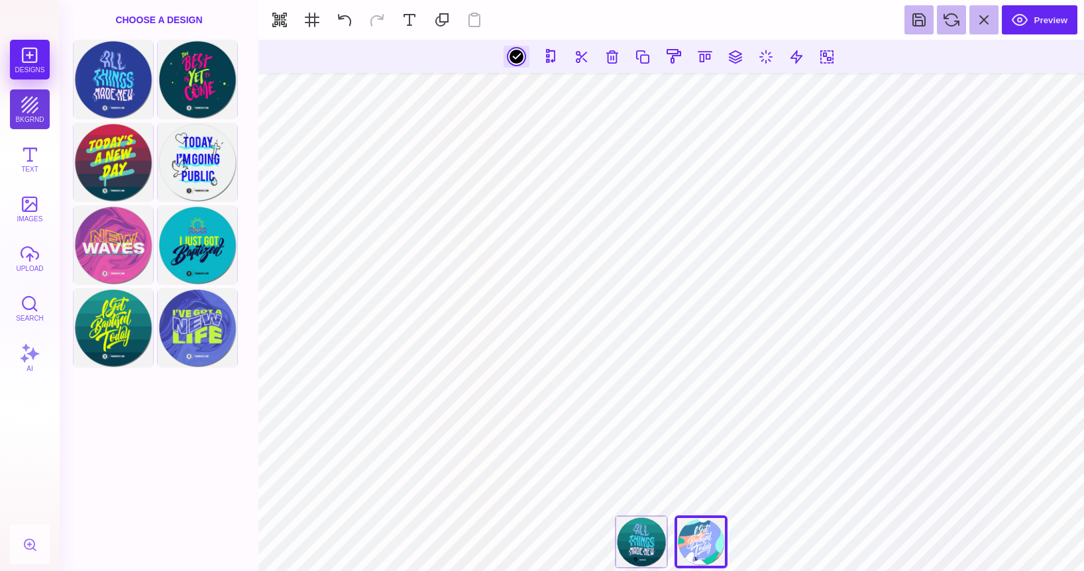
click at [36, 121] on button "bkgrnd" at bounding box center [30, 109] width 40 height 40
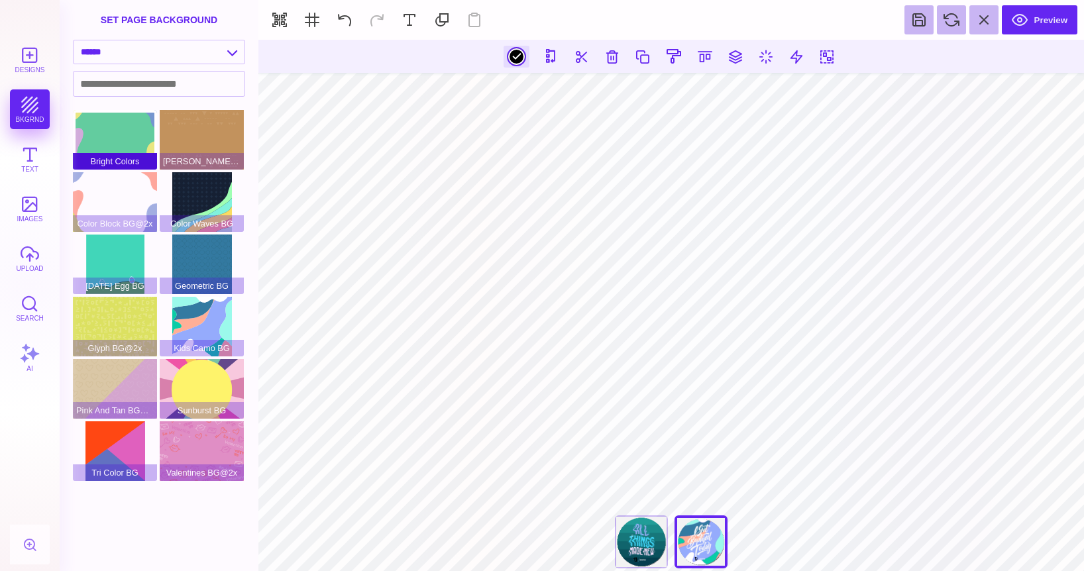
click at [134, 150] on div "Bright Colors" at bounding box center [115, 140] width 84 height 60
type input "#FFFFFF"
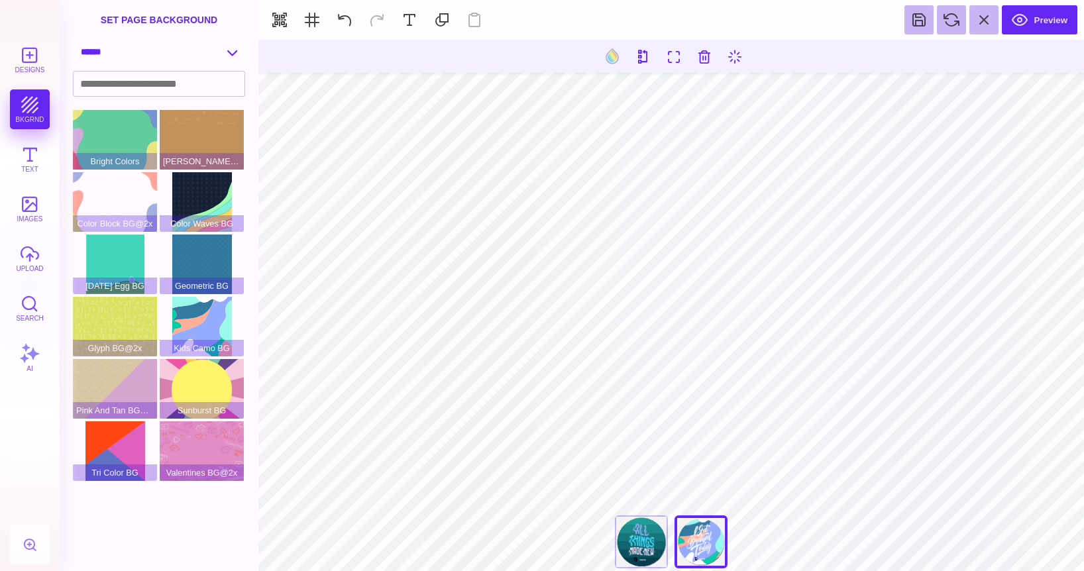
select select "**********"
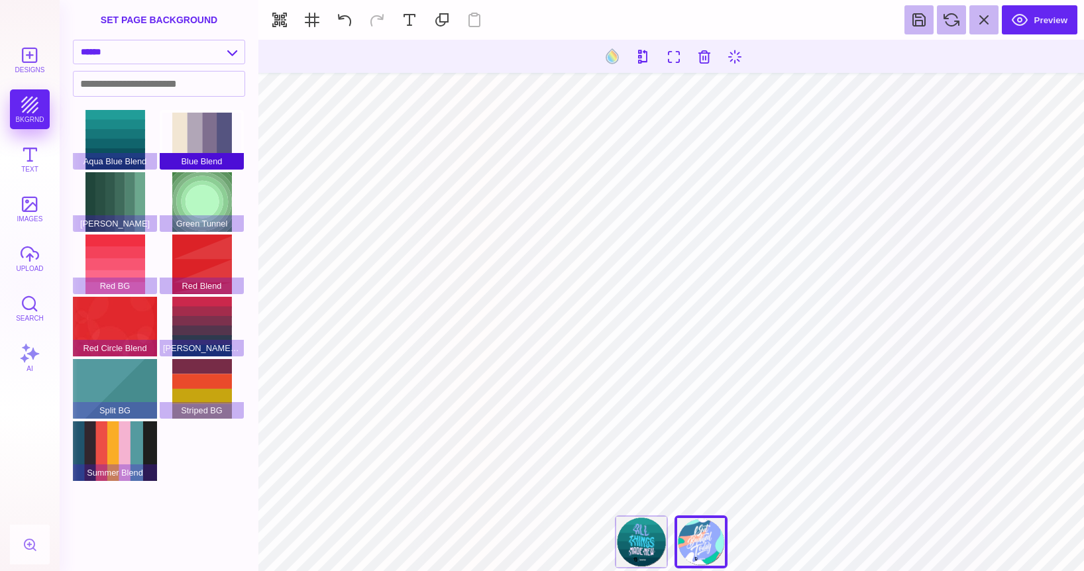
click at [223, 147] on div "Blue Blend" at bounding box center [202, 140] width 84 height 60
click at [207, 219] on span "Green Tunnel" at bounding box center [202, 223] width 84 height 17
click at [204, 207] on div "Green Tunnel" at bounding box center [202, 202] width 84 height 60
click at [110, 208] on div "[PERSON_NAME]" at bounding box center [115, 202] width 84 height 60
click at [195, 330] on div "[PERSON_NAME] Blend" at bounding box center [202, 327] width 84 height 60
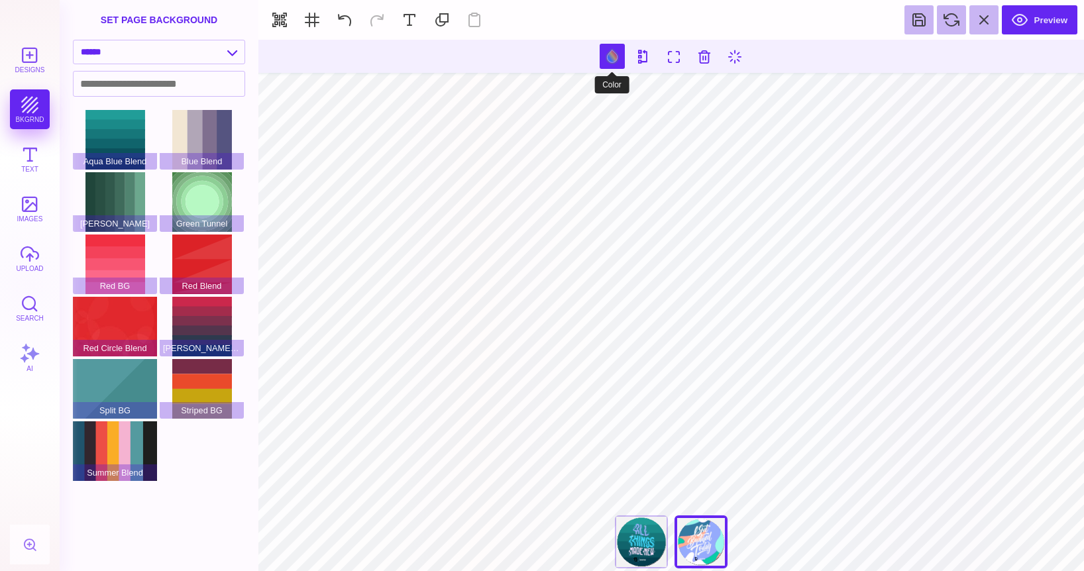
type input "#000000"
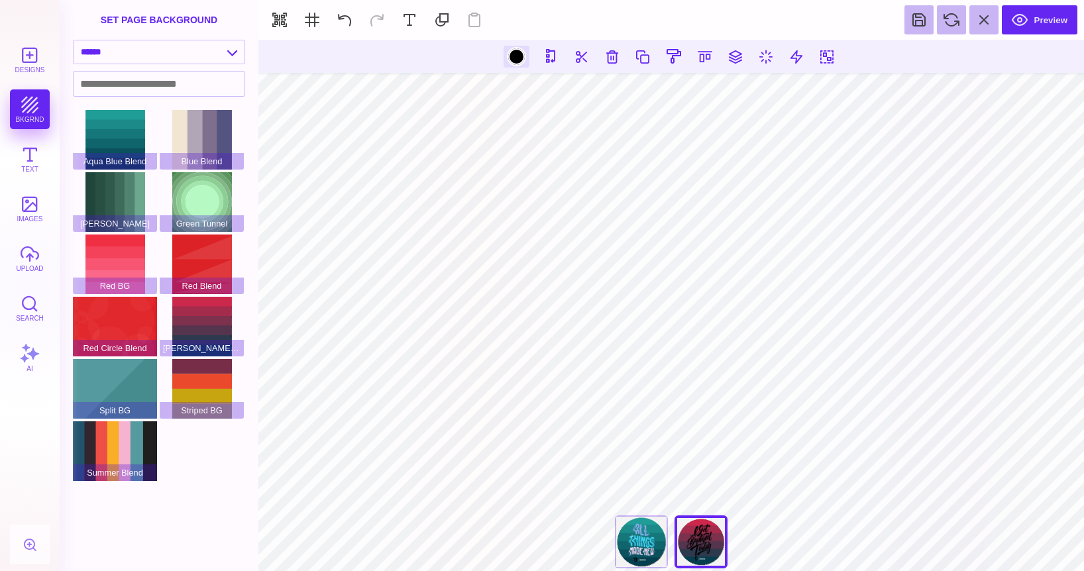
click at [517, 59] on div at bounding box center [516, 56] width 17 height 17
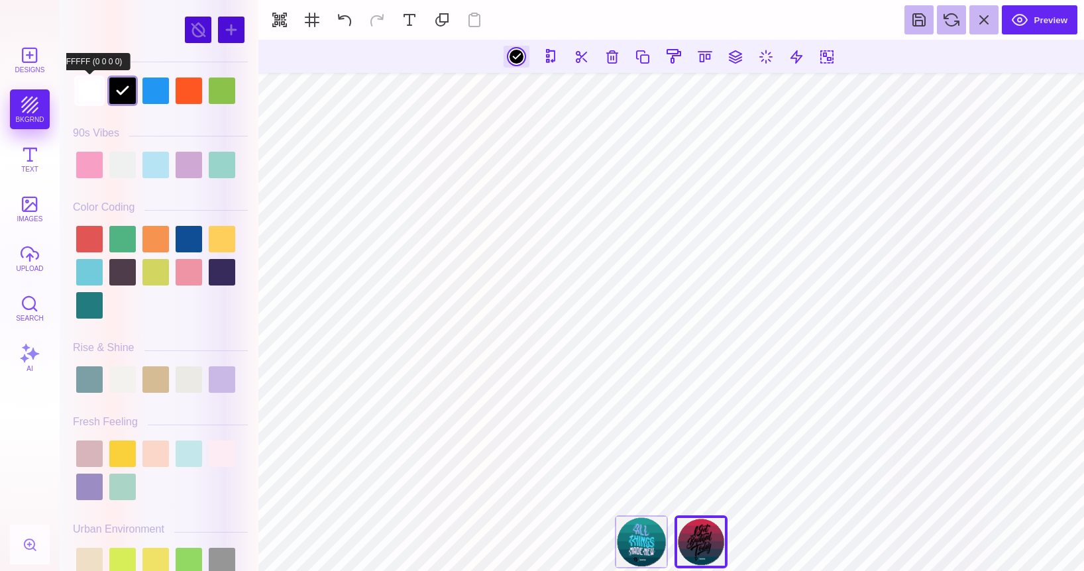
click at [87, 84] on div at bounding box center [89, 91] width 26 height 26
type input "#FFFFFF"
click at [38, 115] on div "Designs bkgrnd Text images upload Search AI" at bounding box center [30, 305] width 60 height 531
click at [44, 117] on div "Designs bkgrnd Text images upload Search AI" at bounding box center [30, 305] width 60 height 531
click at [26, 157] on button "Text" at bounding box center [30, 159] width 40 height 40
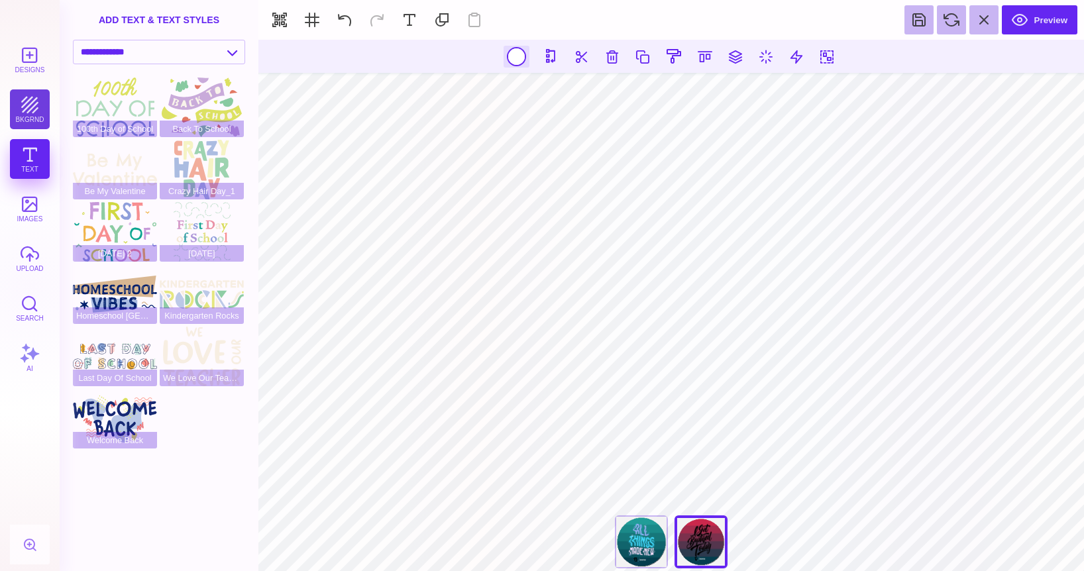
click at [31, 115] on button "bkgrnd" at bounding box center [30, 109] width 40 height 40
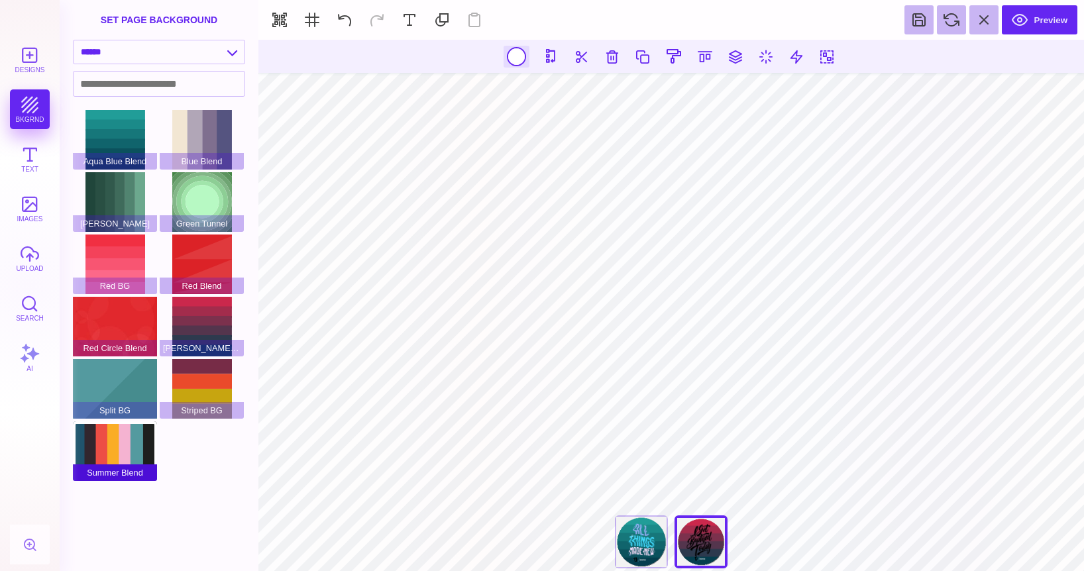
click at [103, 438] on div "Summer Blend" at bounding box center [115, 451] width 84 height 60
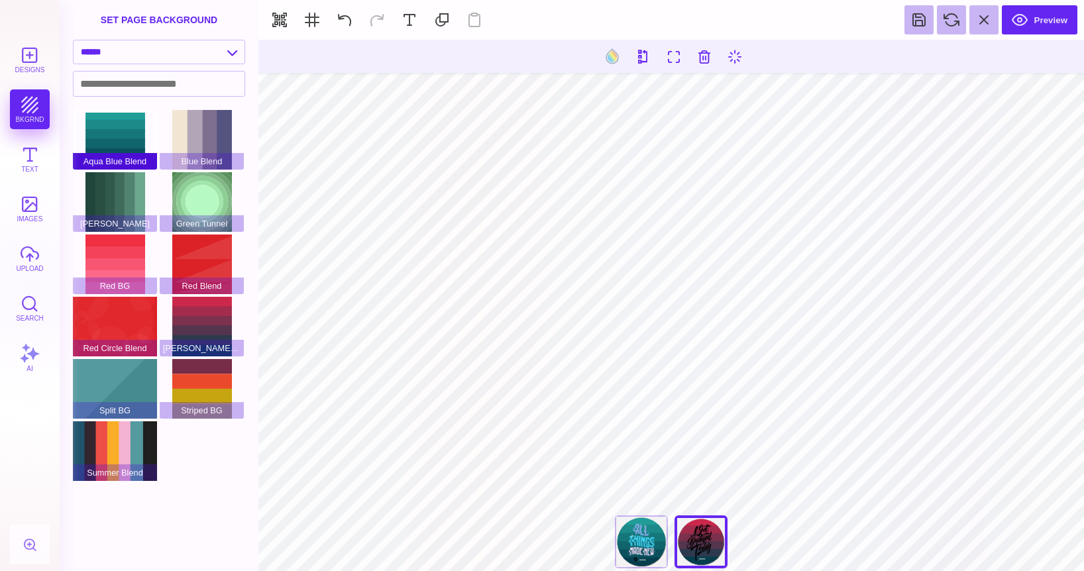
click at [102, 125] on div "Aqua Blue Blend" at bounding box center [115, 140] width 84 height 60
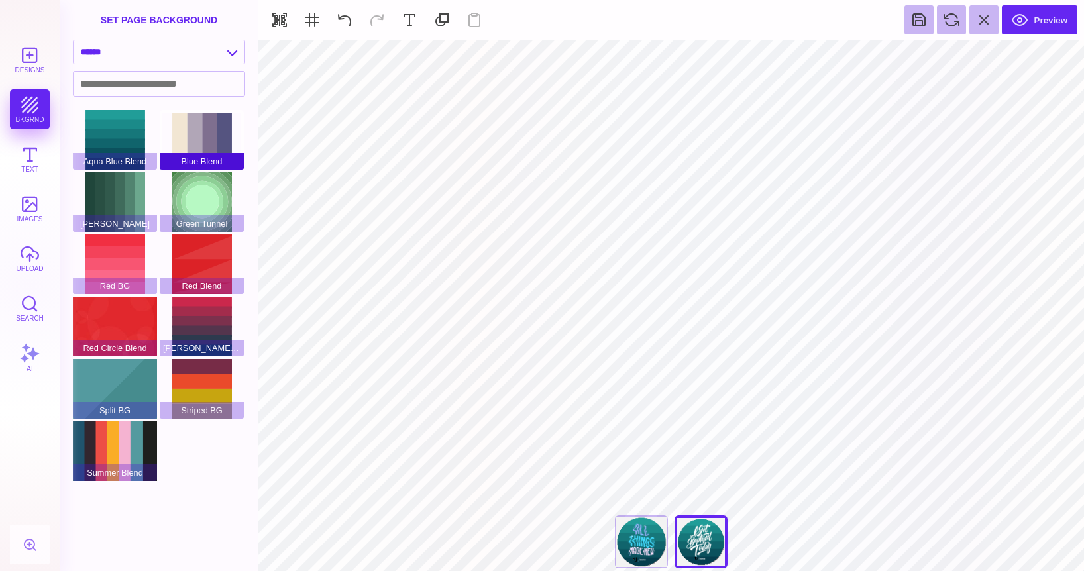
click at [216, 144] on div "Blue Blend" at bounding box center [202, 140] width 84 height 60
click at [203, 146] on div "Blue Blend" at bounding box center [202, 140] width 84 height 60
click at [123, 191] on div "[PERSON_NAME]" at bounding box center [115, 202] width 84 height 60
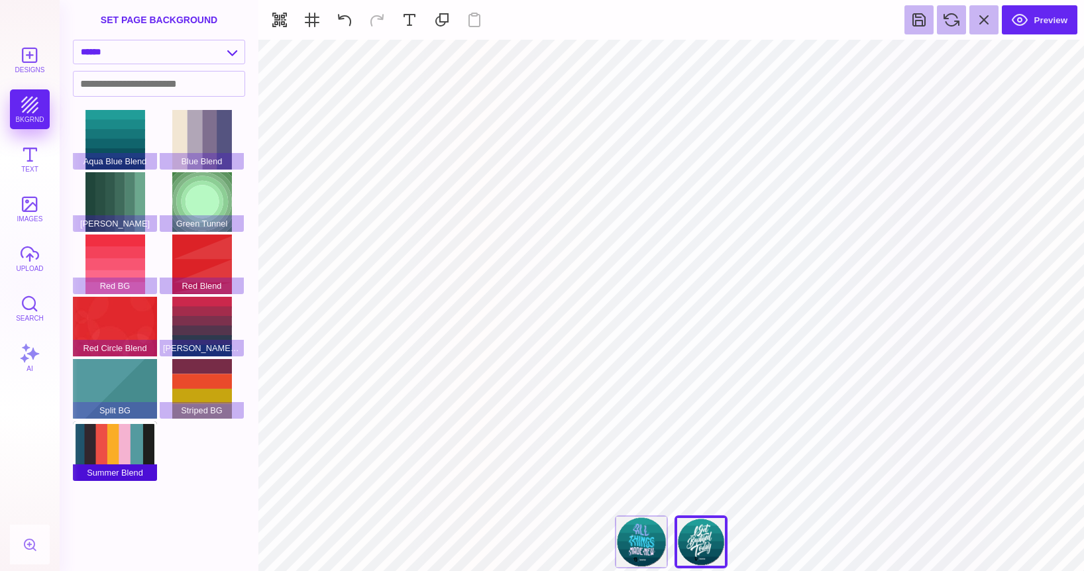
click at [139, 431] on div "Summer Blend" at bounding box center [115, 451] width 84 height 60
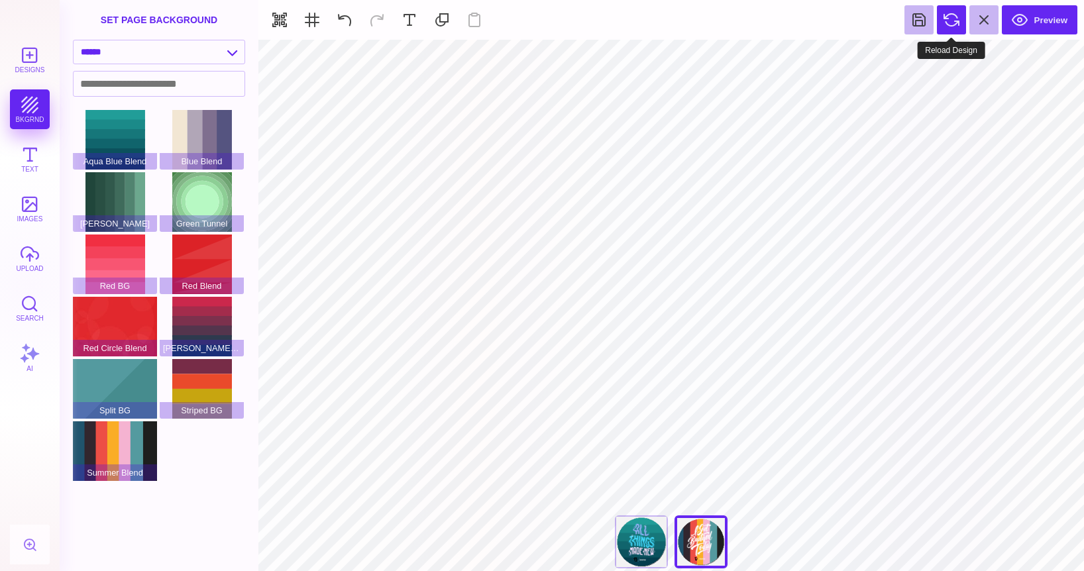
click at [949, 21] on button at bounding box center [951, 19] width 29 height 29
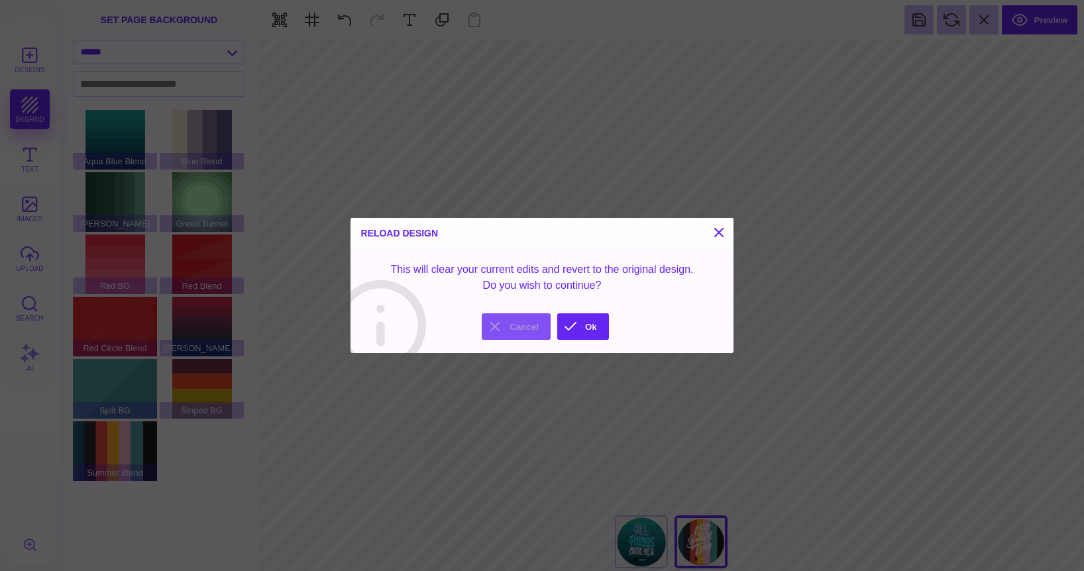
click at [533, 331] on button "Cancel" at bounding box center [516, 326] width 69 height 26
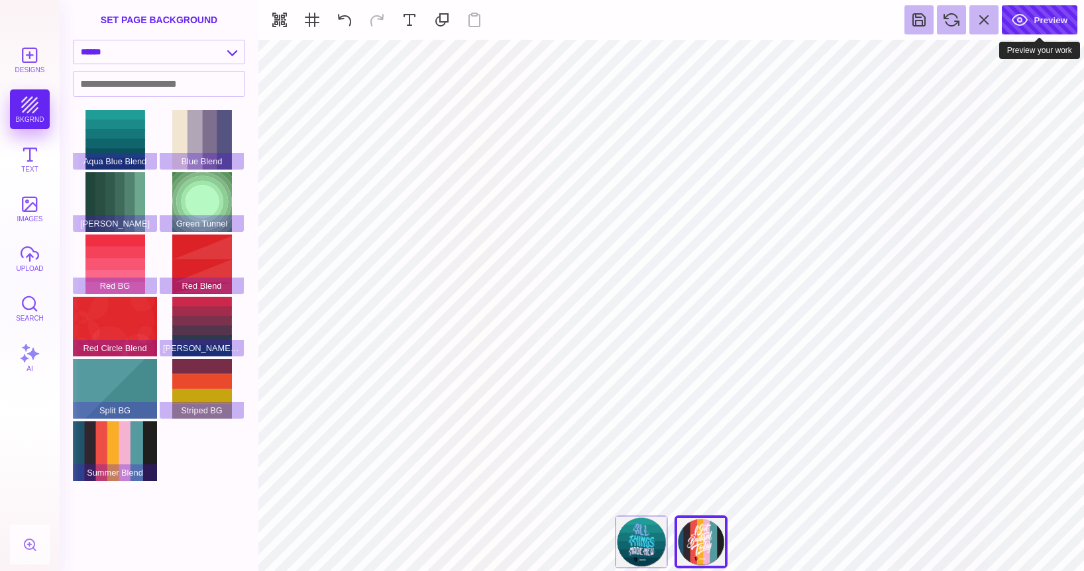
click at [1028, 23] on button "Preview" at bounding box center [1040, 19] width 76 height 29
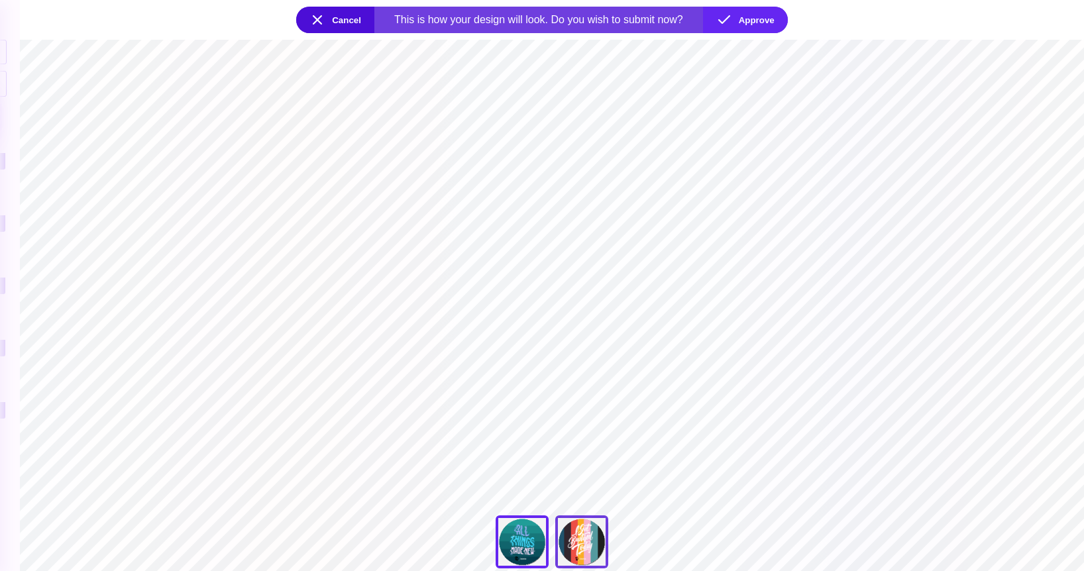
click at [582, 535] on div "I Just Got Baptized" at bounding box center [581, 541] width 53 height 53
click at [522, 538] on div "All Things Made New" at bounding box center [521, 541] width 53 height 53
click at [736, 16] on button "Approve" at bounding box center [745, 20] width 85 height 26
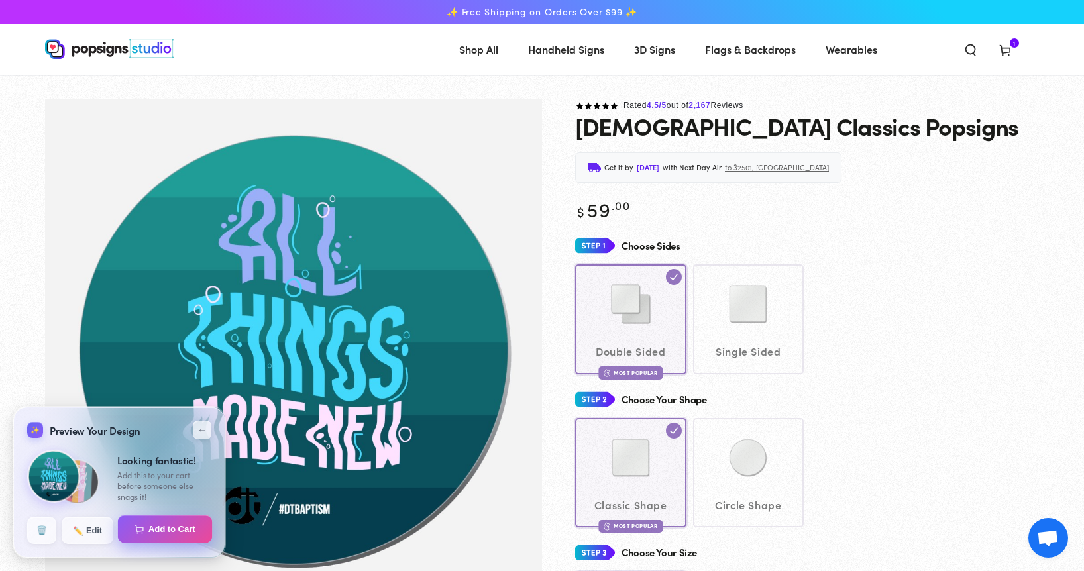
click at [183, 530] on button "Add to Cart" at bounding box center [165, 529] width 95 height 28
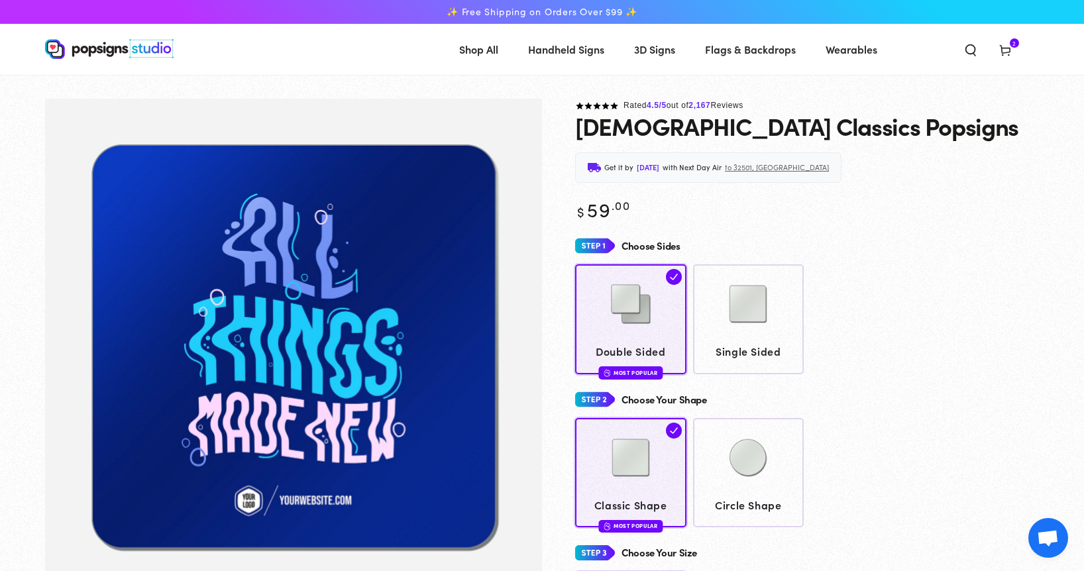
click at [1009, 46] on icon at bounding box center [1004, 49] width 13 height 13
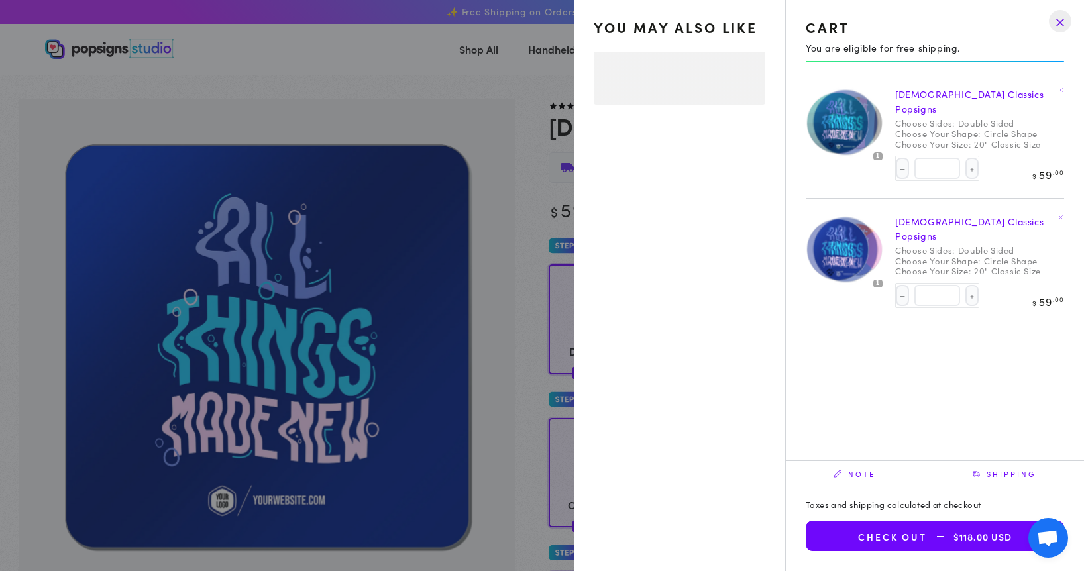
select select "**********"
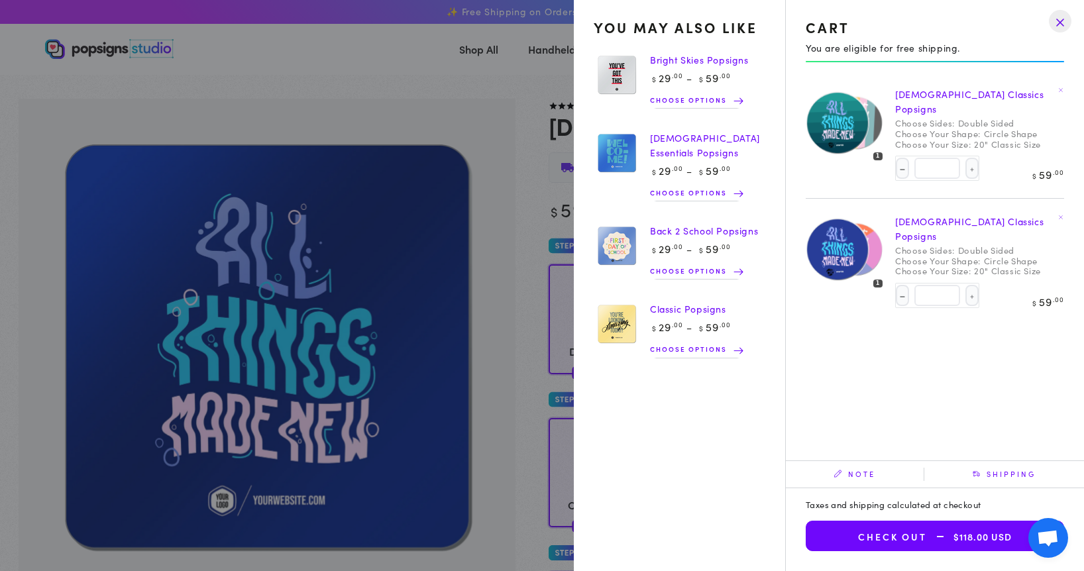
click at [894, 262] on div "1 Baptism Classics Popsigns Choose Sides: Double Sided Choose Your Shape: Circl…" at bounding box center [934, 261] width 258 height 105
click at [897, 285] on button "Decrease quantity for Baptism Classics Popsigns" at bounding box center [902, 295] width 13 height 21
type input "*"
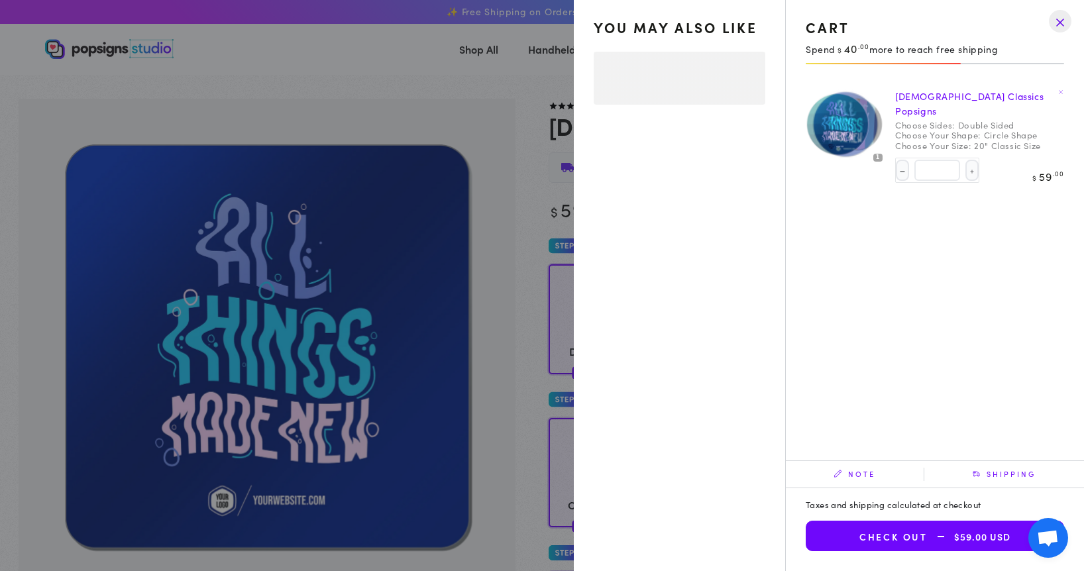
select select "**********"
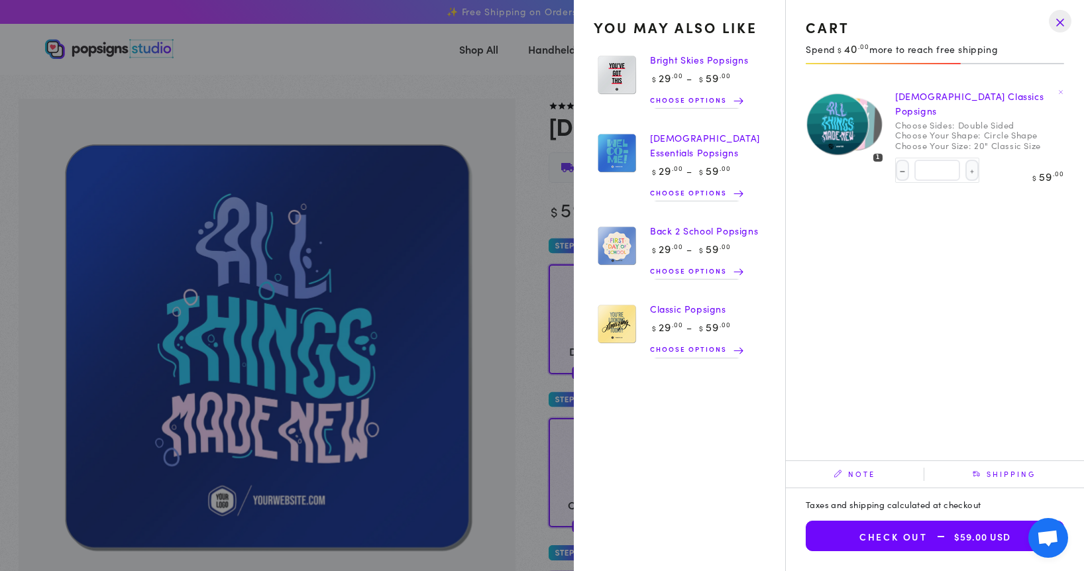
click at [935, 535] on span "$59.00 USD" at bounding box center [968, 536] width 83 height 11
